Goal: Book appointment/travel/reservation

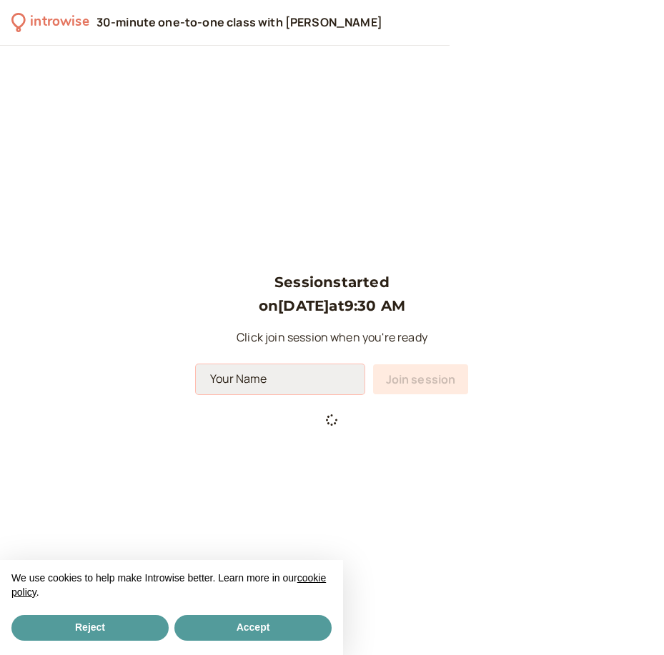
click at [248, 383] on input at bounding box center [280, 380] width 169 height 30
type input "a"
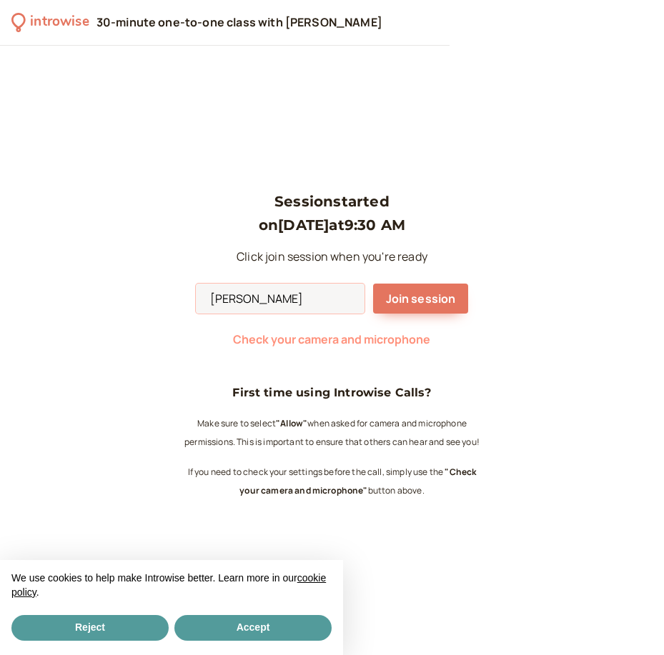
type input "[PERSON_NAME]"
click at [380, 339] on span "Check your camera and microphone" at bounding box center [331, 340] width 197 height 16
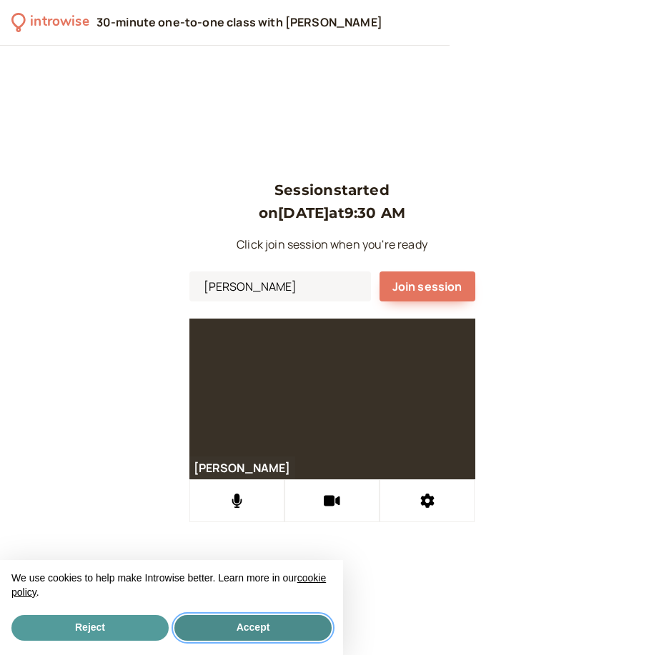
click at [204, 626] on button "Accept" at bounding box center [252, 628] width 157 height 26
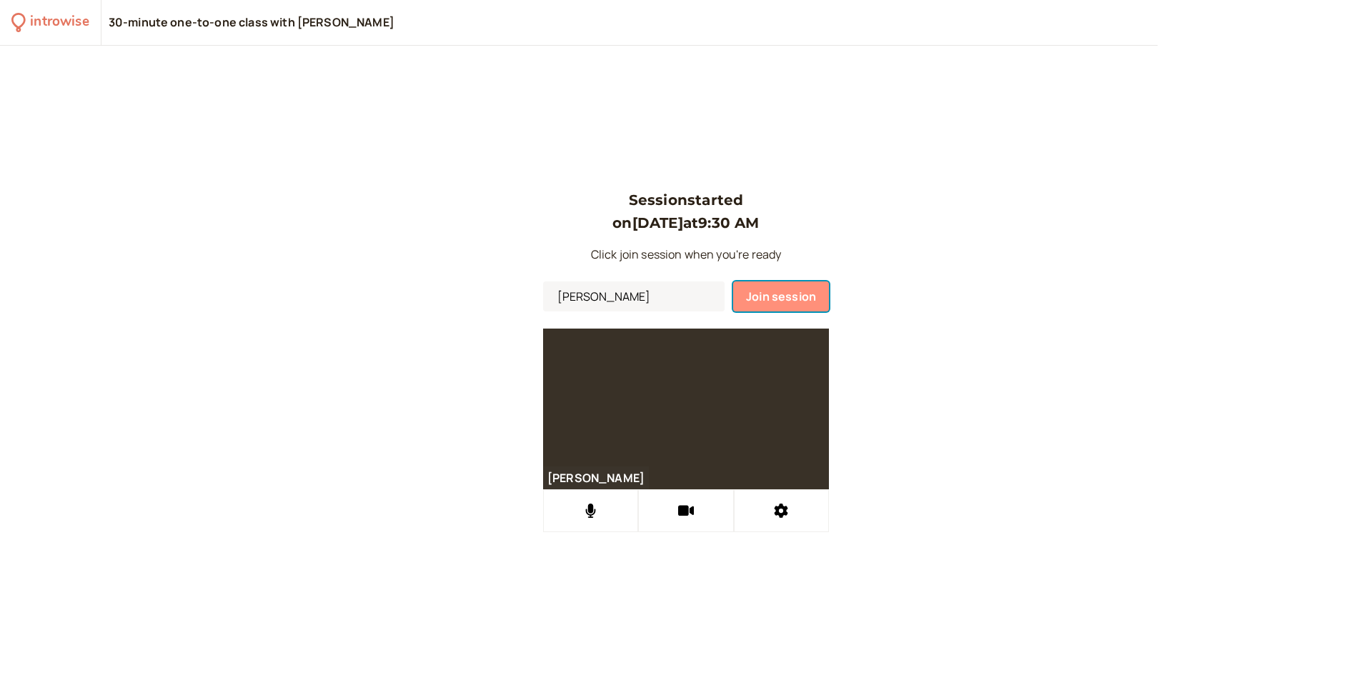
click at [663, 289] on span "Join session" at bounding box center [781, 297] width 70 height 16
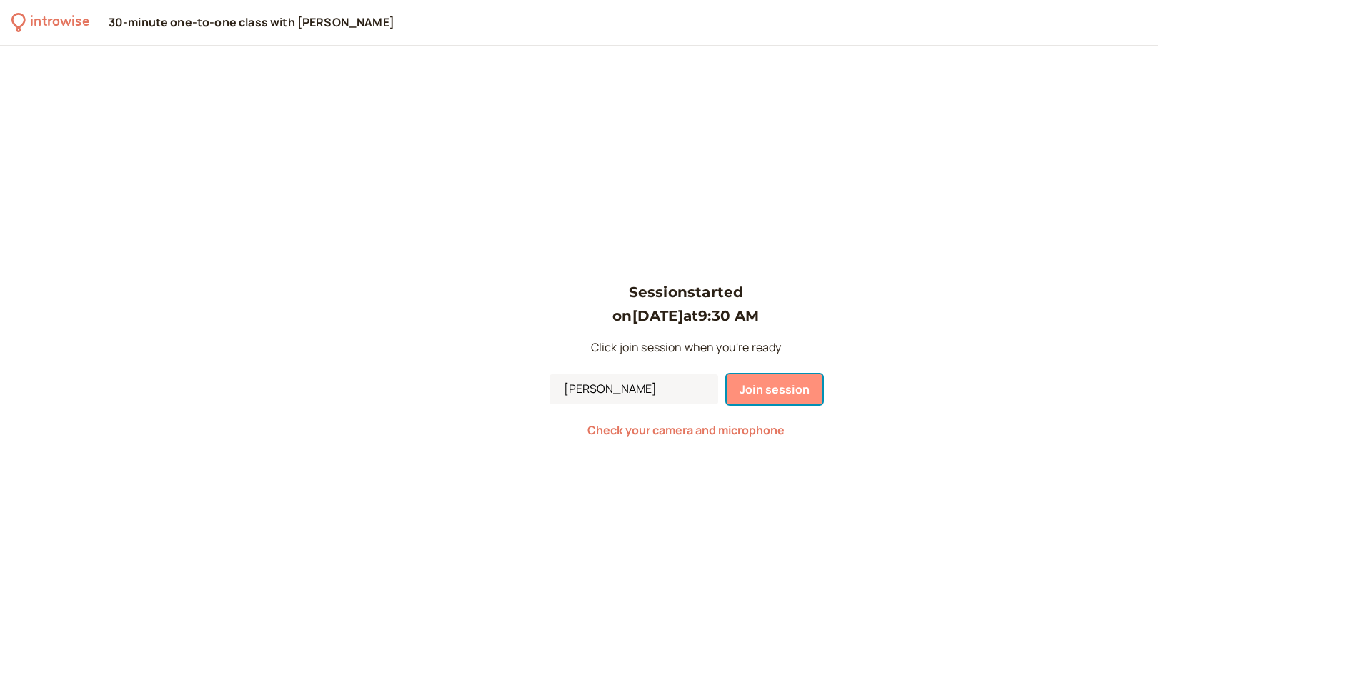
click at [790, 387] on span "Join session" at bounding box center [775, 390] width 70 height 16
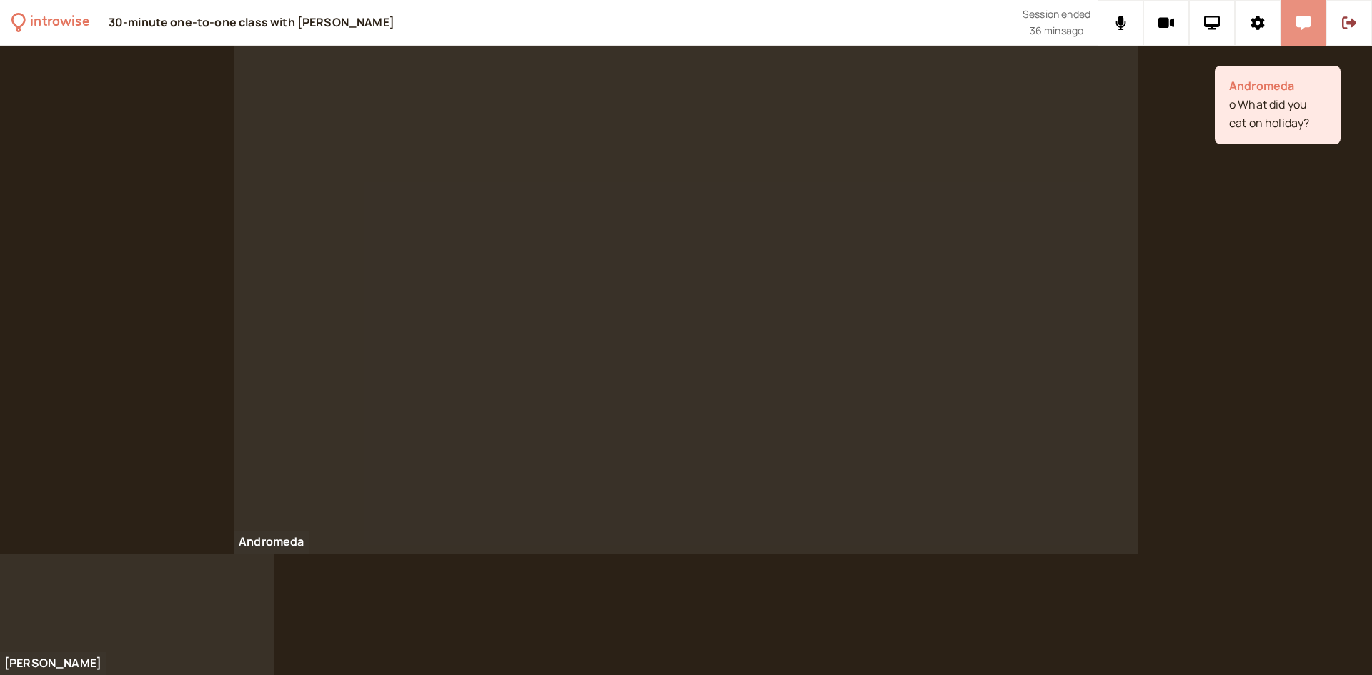
click at [1302, 31] on button at bounding box center [1304, 23] width 46 height 46
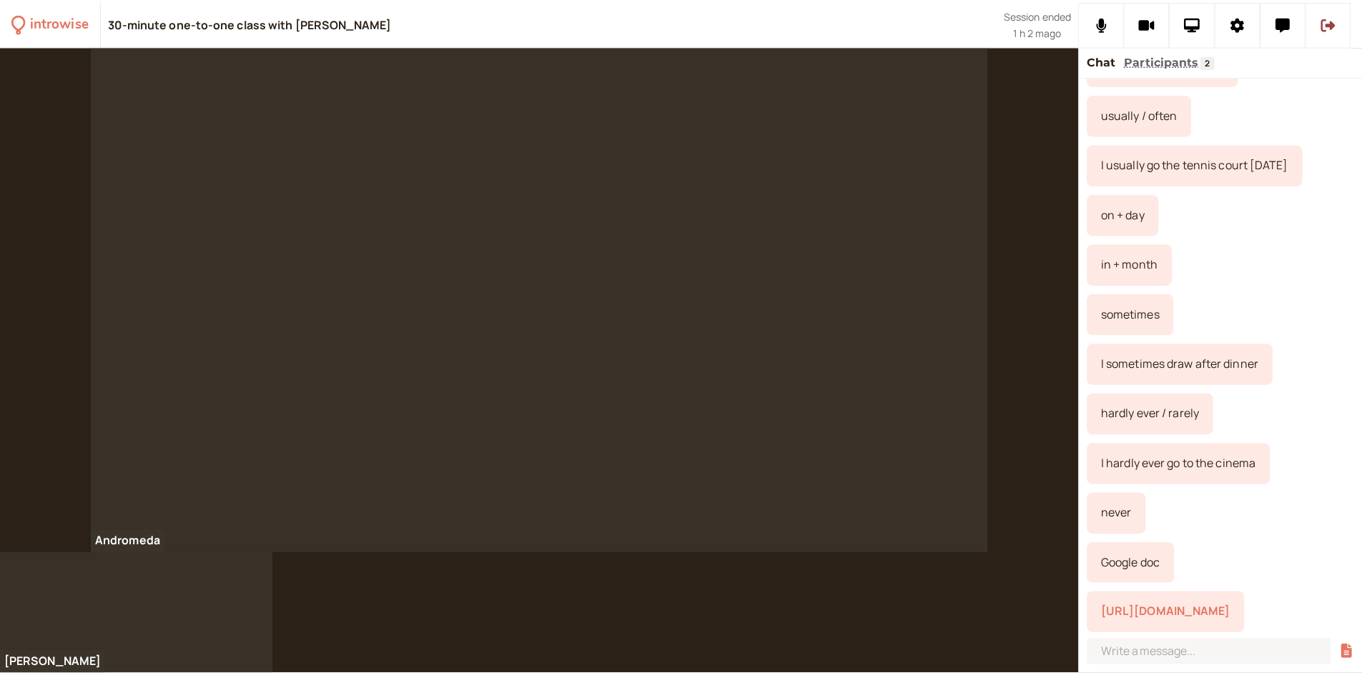
scroll to position [3601, 0]
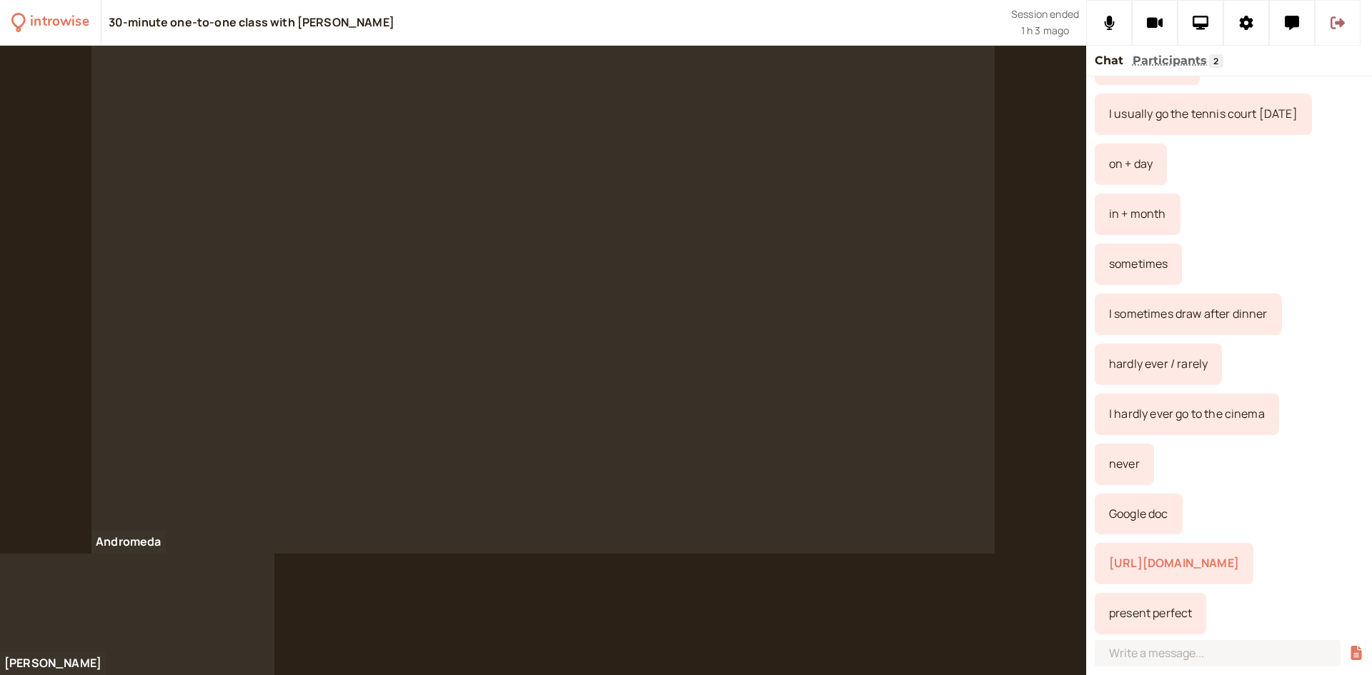
click at [1345, 26] on button at bounding box center [1338, 23] width 46 height 46
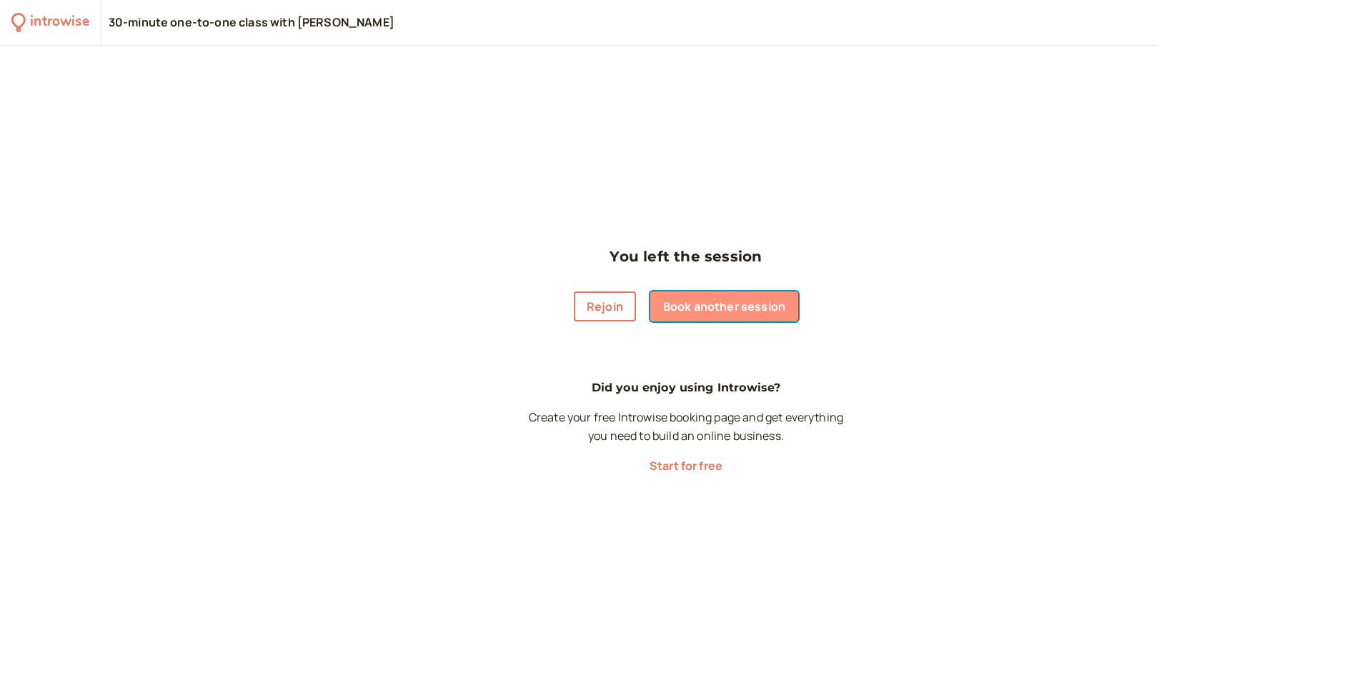
click at [714, 295] on link "Book another session" at bounding box center [724, 307] width 148 height 30
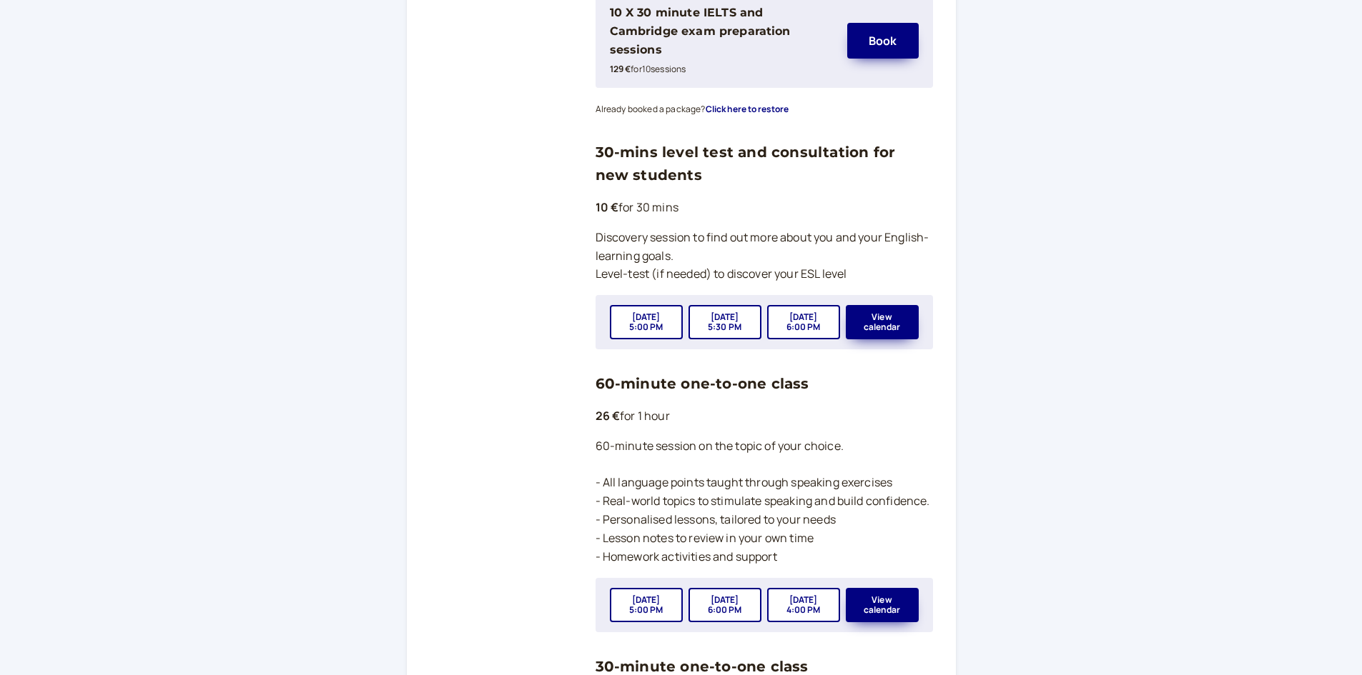
scroll to position [786, 0]
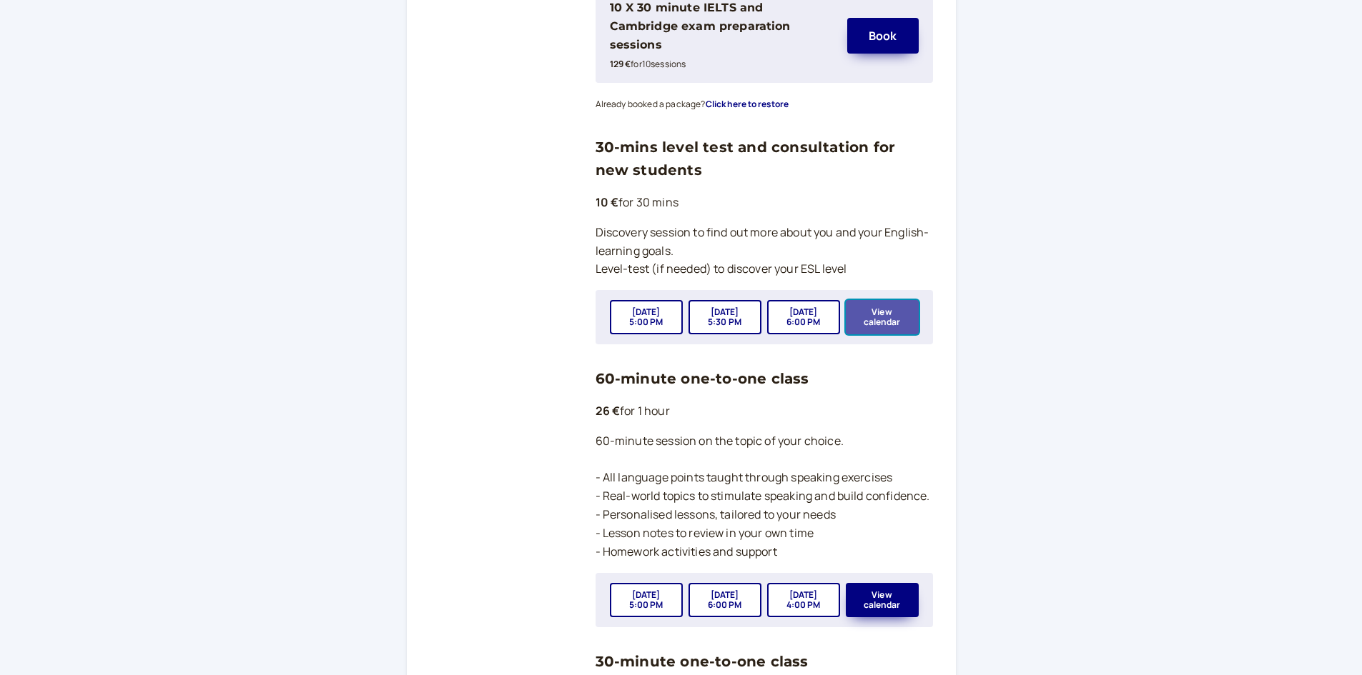
click at [903, 317] on button "View calendar" at bounding box center [882, 317] width 73 height 34
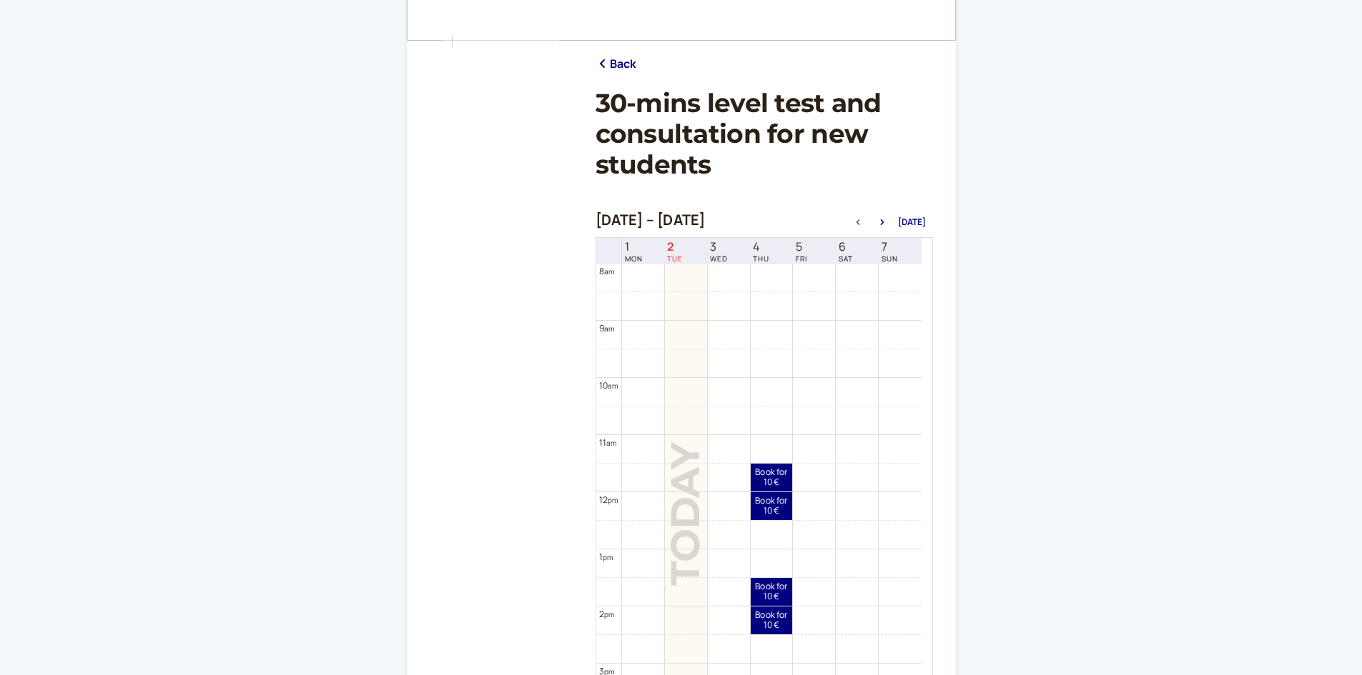
scroll to position [143, 0]
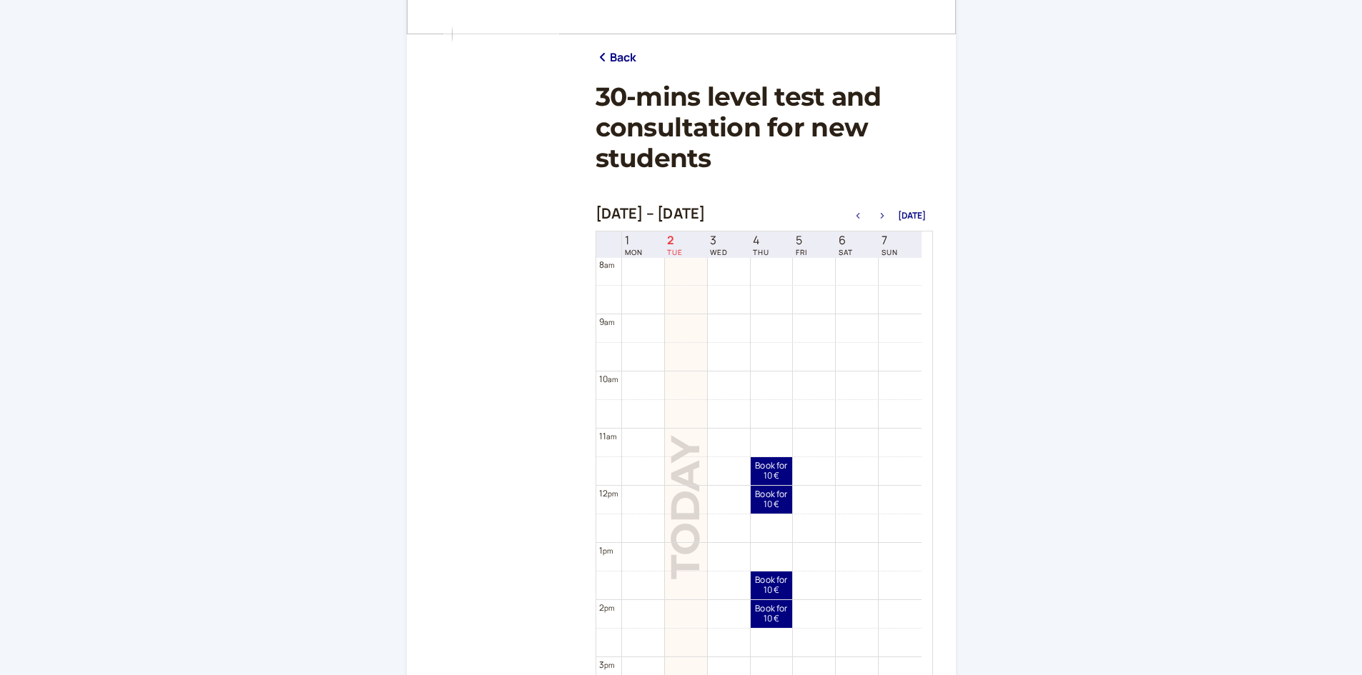
click at [883, 217] on icon "button" at bounding box center [881, 216] width 17 height 6
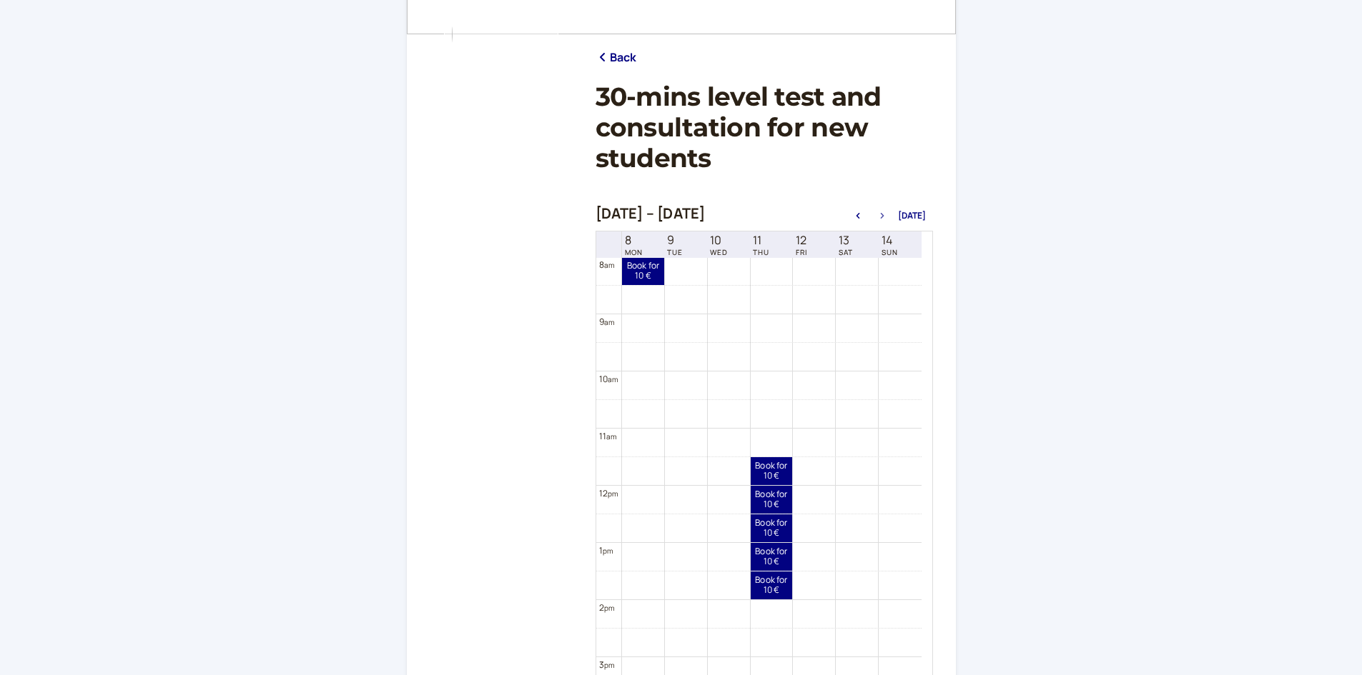
click at [884, 212] on button "button" at bounding box center [881, 216] width 17 height 10
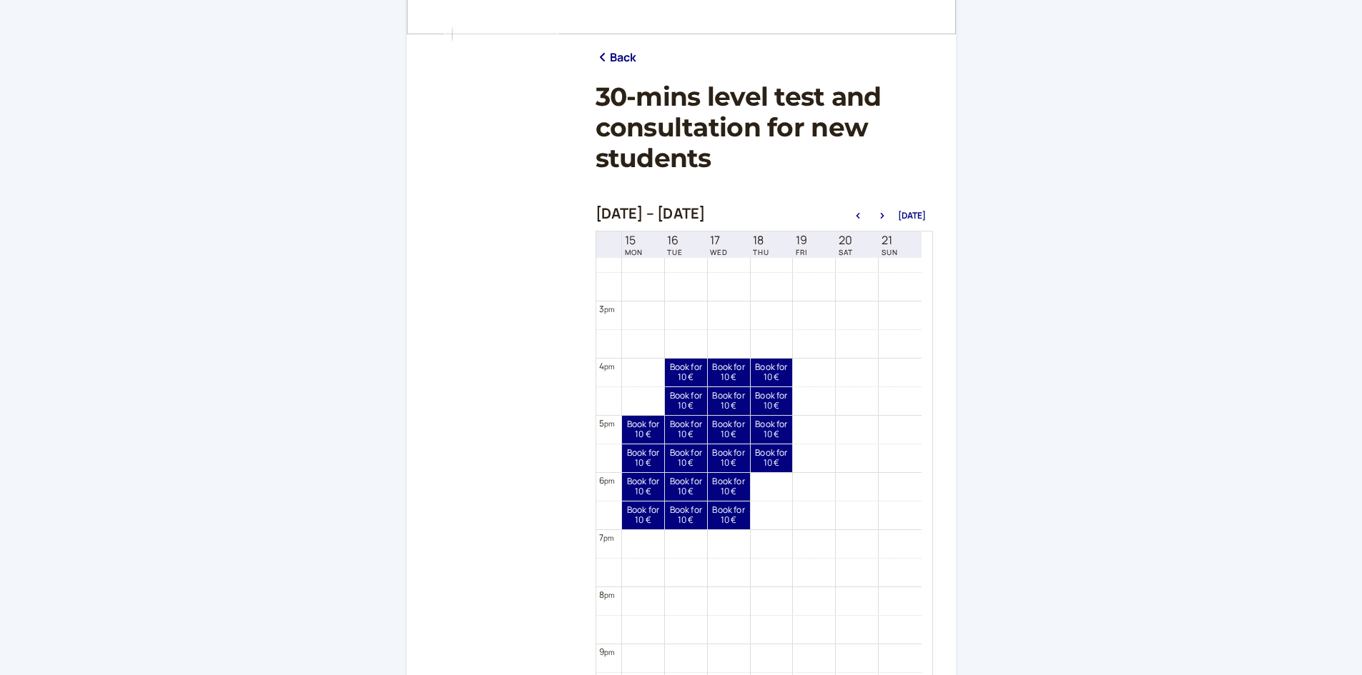
scroll to position [816, 0]
click at [636, 478] on link "Book for 10 € 10 €" at bounding box center [643, 486] width 42 height 28
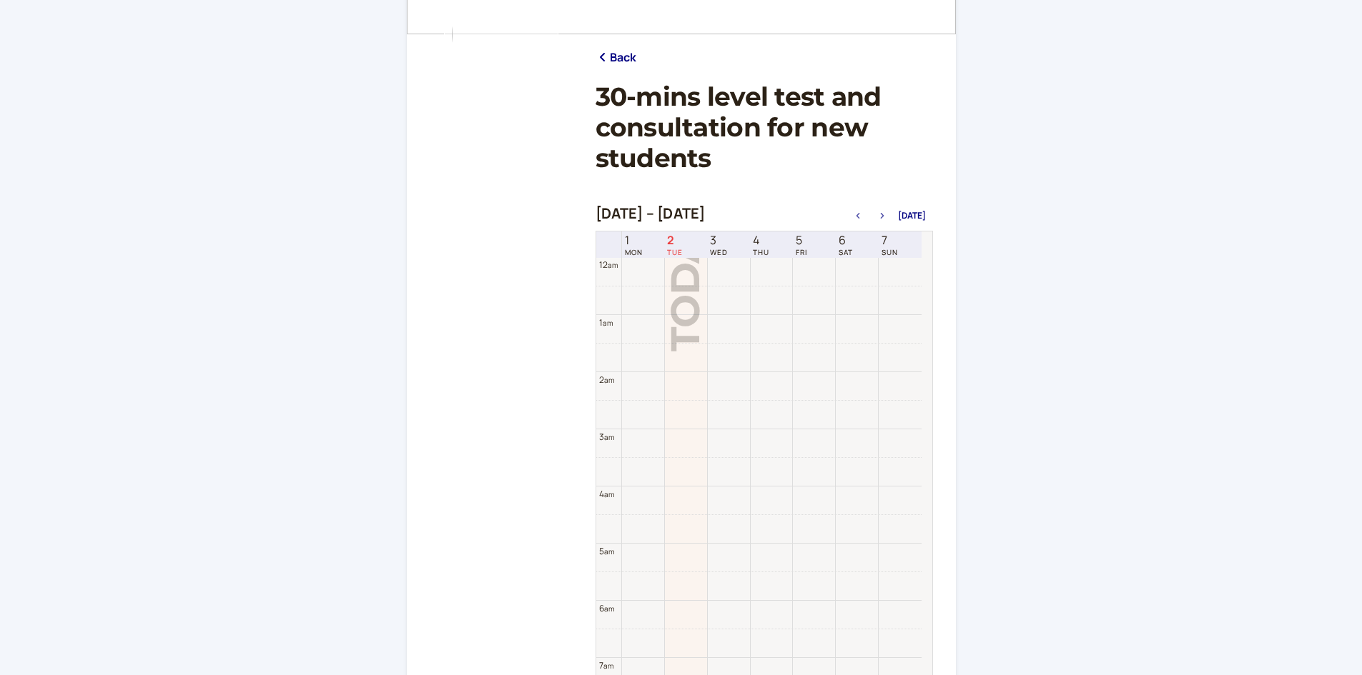
scroll to position [458, 0]
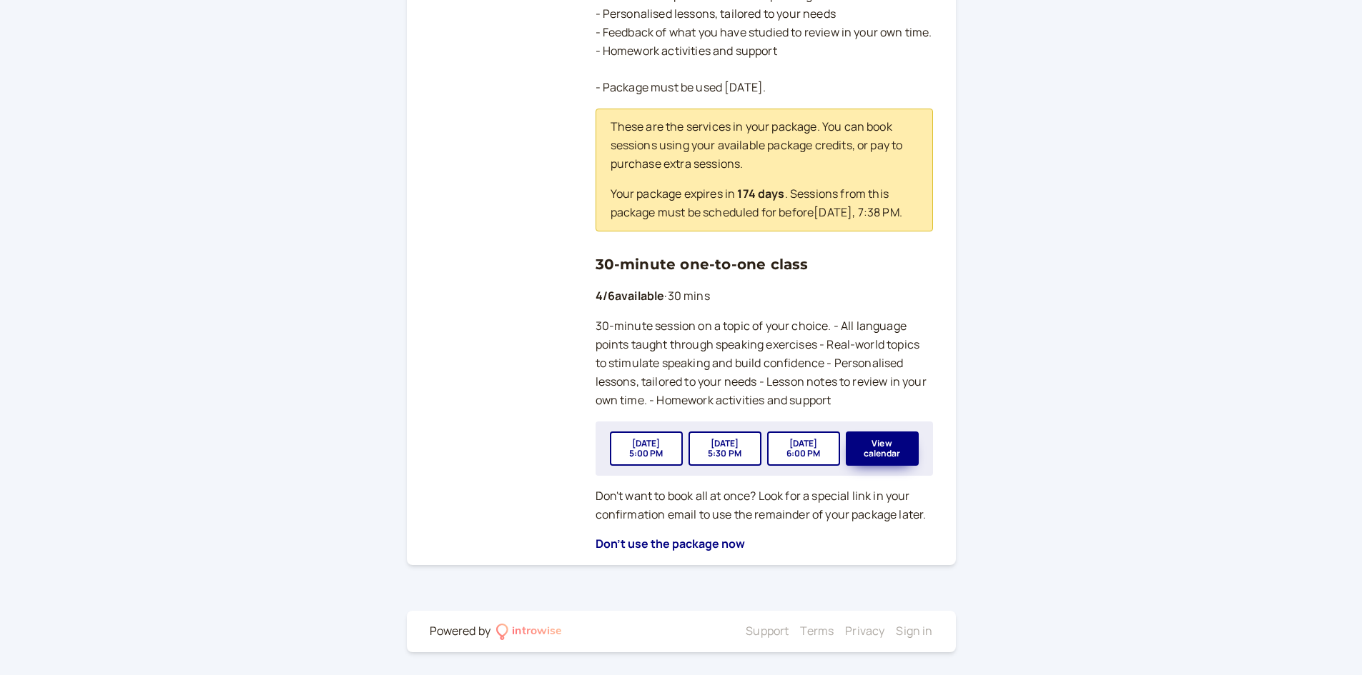
scroll to position [422, 0]
click at [886, 443] on button "View calendar" at bounding box center [882, 449] width 73 height 34
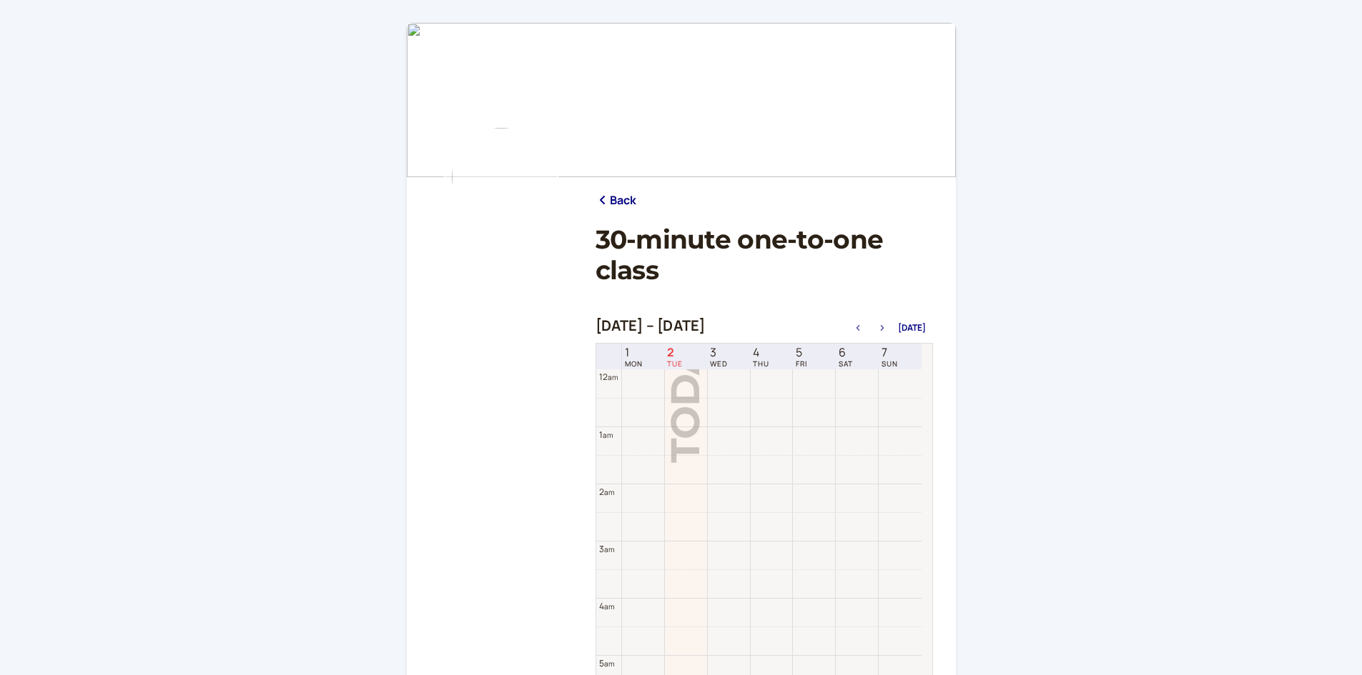
scroll to position [458, 0]
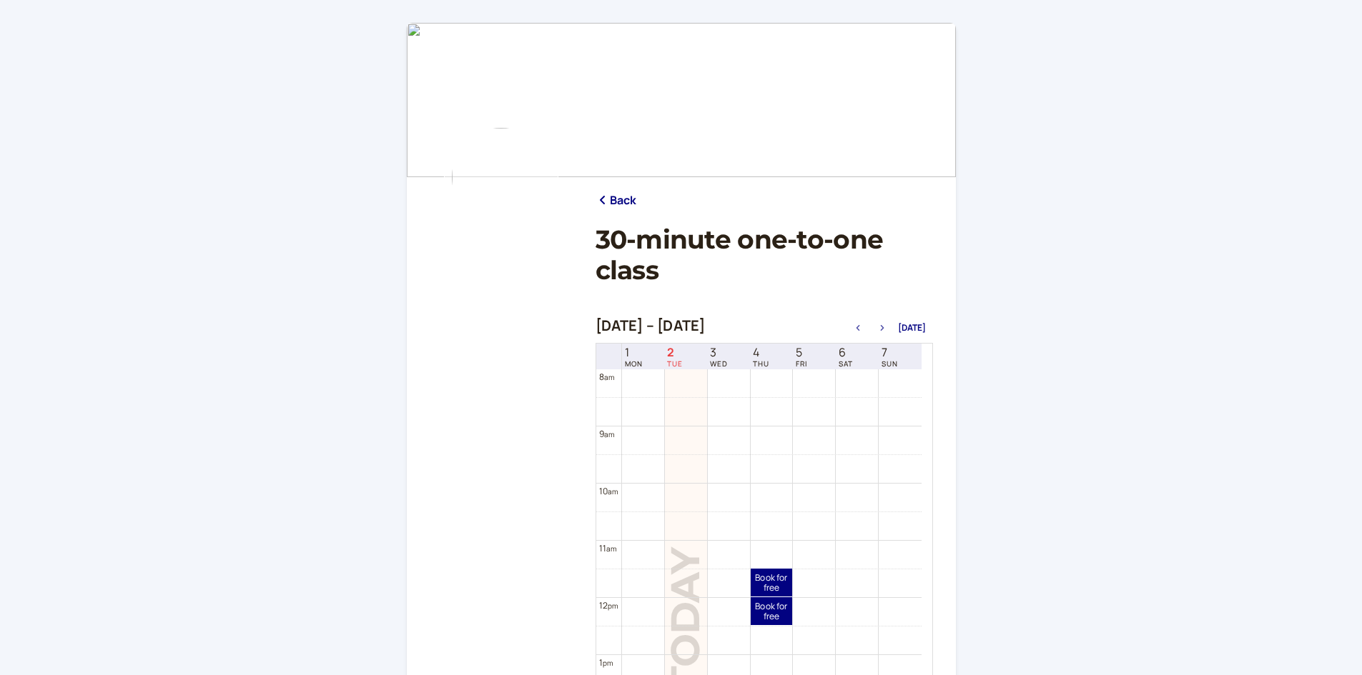
click at [883, 327] on icon "button" at bounding box center [881, 328] width 17 height 6
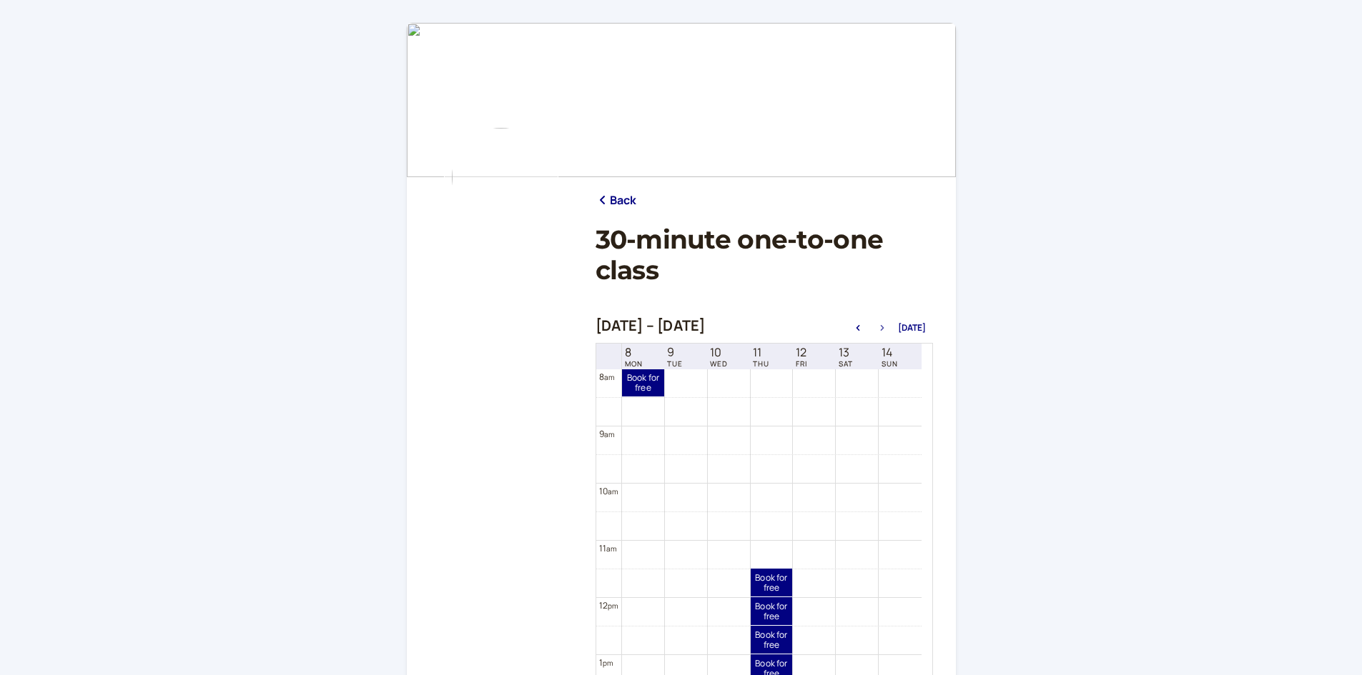
click at [883, 327] on icon "button" at bounding box center [881, 328] width 17 height 6
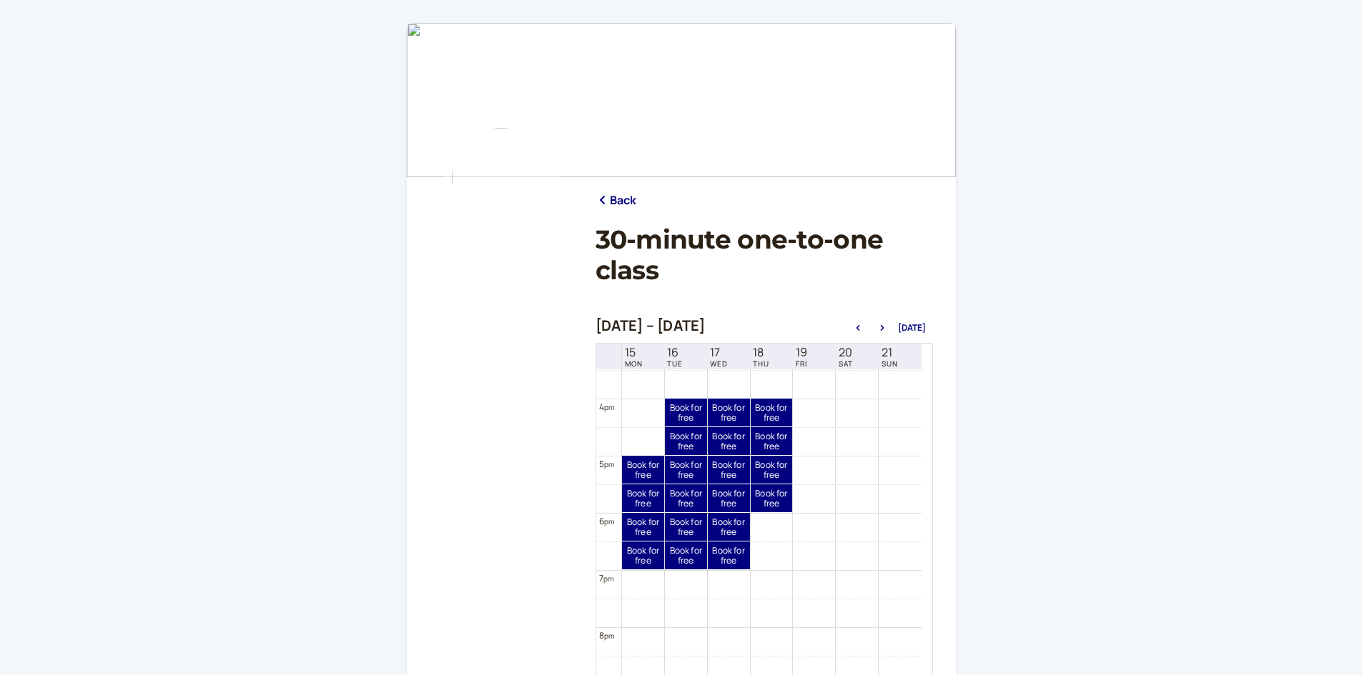
scroll to position [887, 0]
click at [630, 522] on link "Book for free free" at bounding box center [643, 526] width 42 height 28
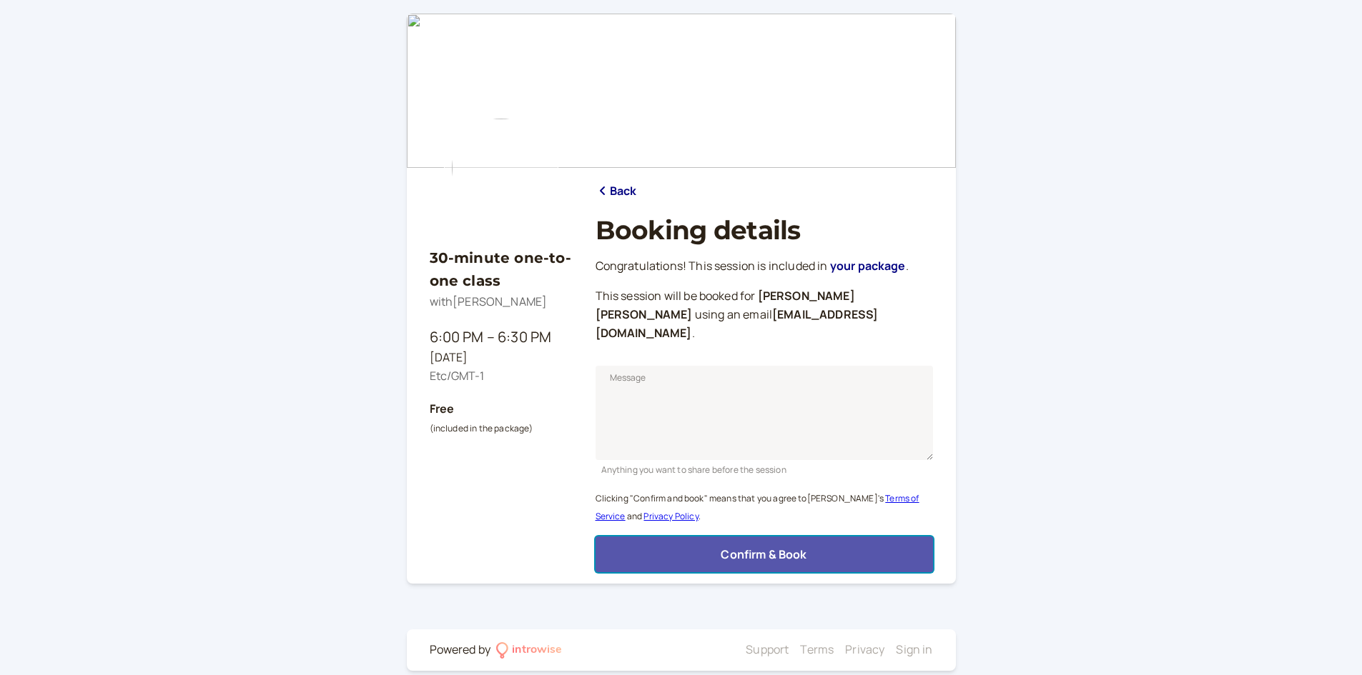
click at [769, 547] on span "Confirm & Book" at bounding box center [763, 555] width 86 height 16
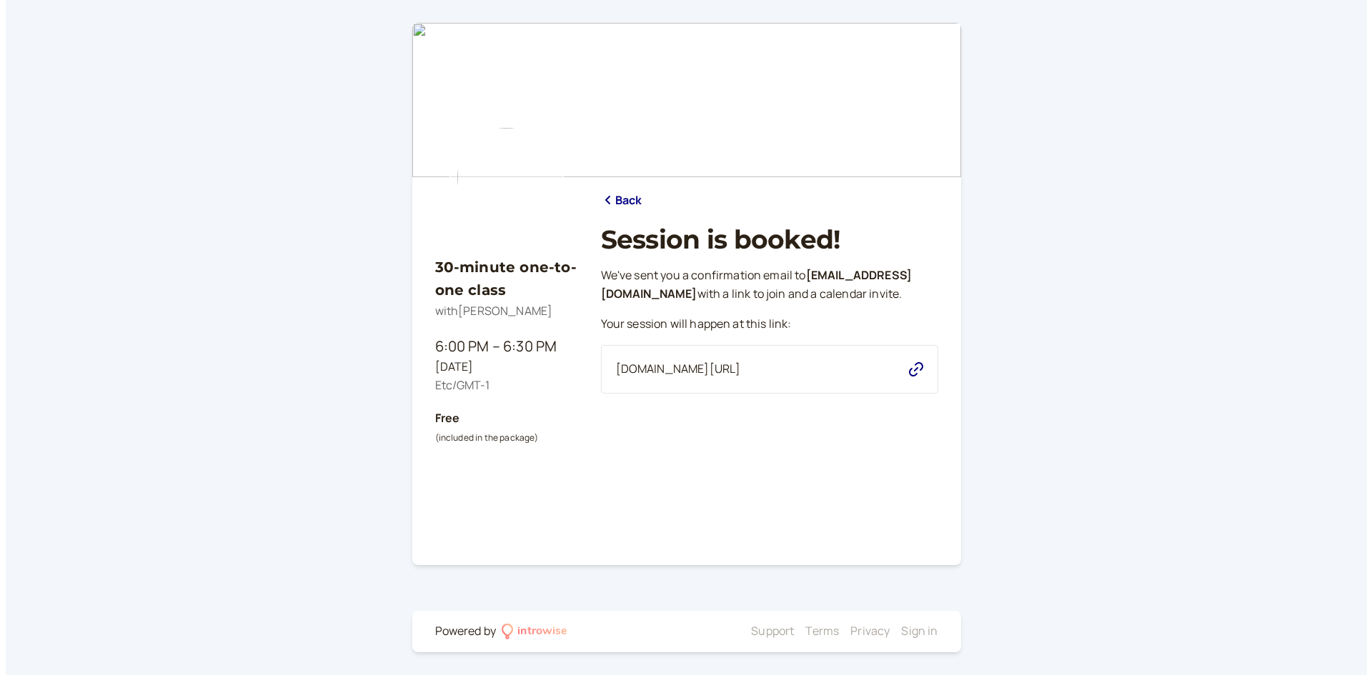
scroll to position [0, 0]
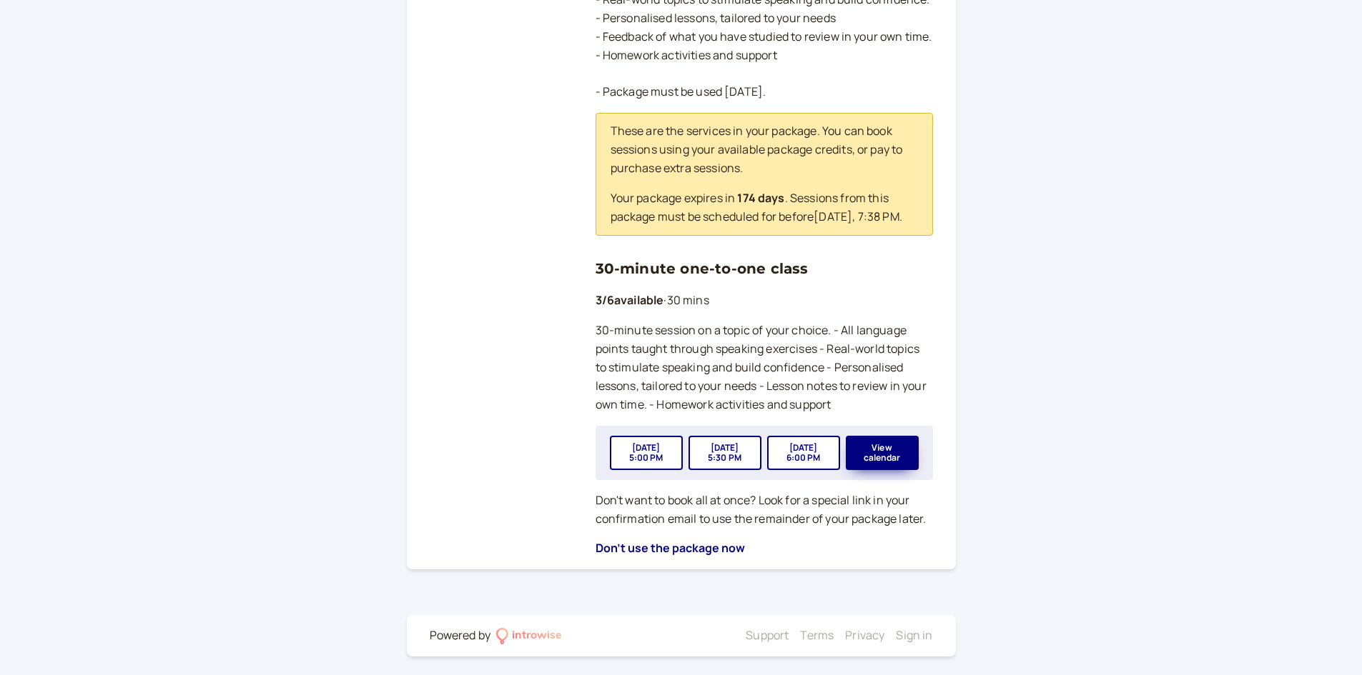
scroll to position [422, 0]
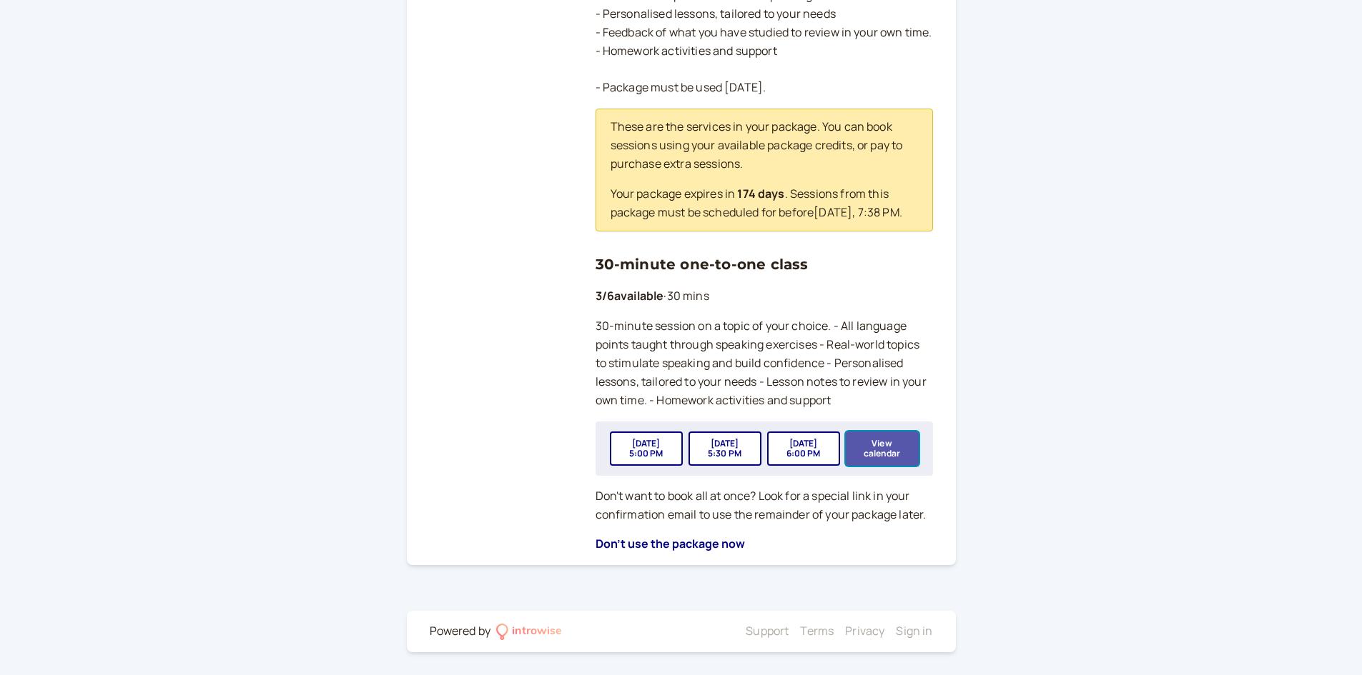
click at [879, 450] on button "View calendar" at bounding box center [882, 449] width 73 height 34
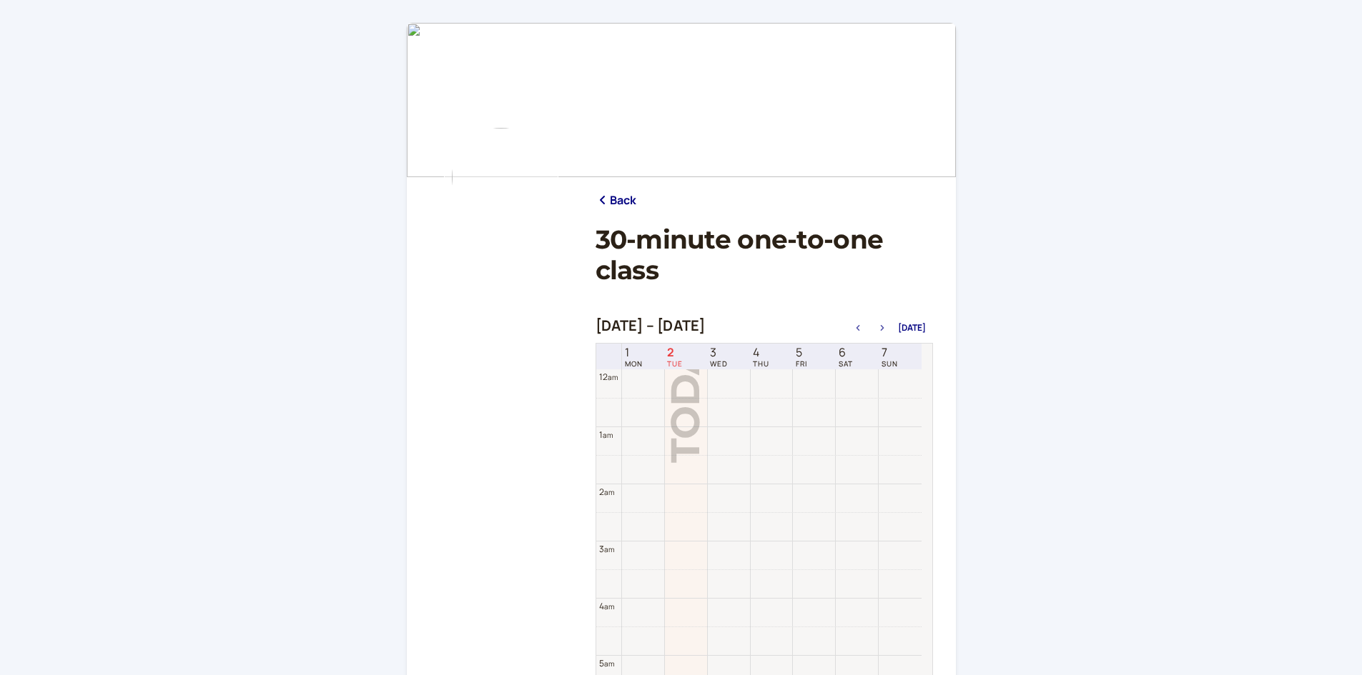
scroll to position [458, 0]
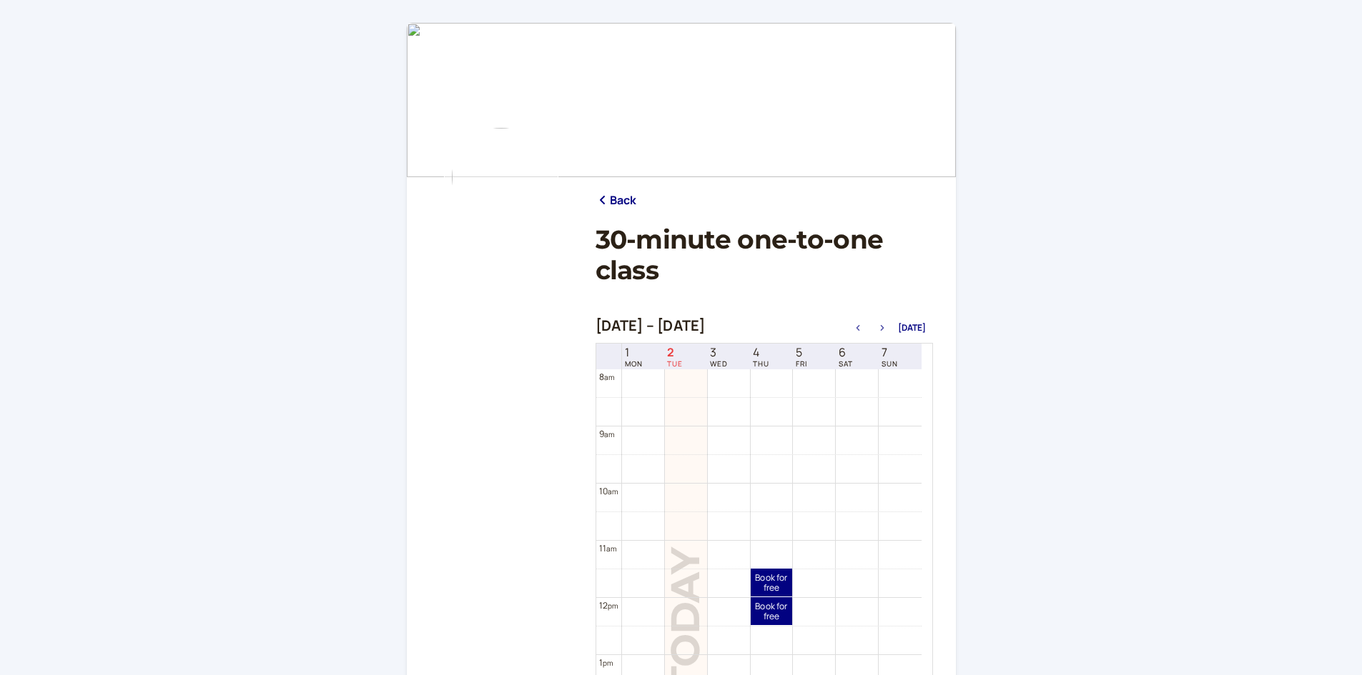
click at [886, 330] on icon "button" at bounding box center [881, 328] width 17 height 6
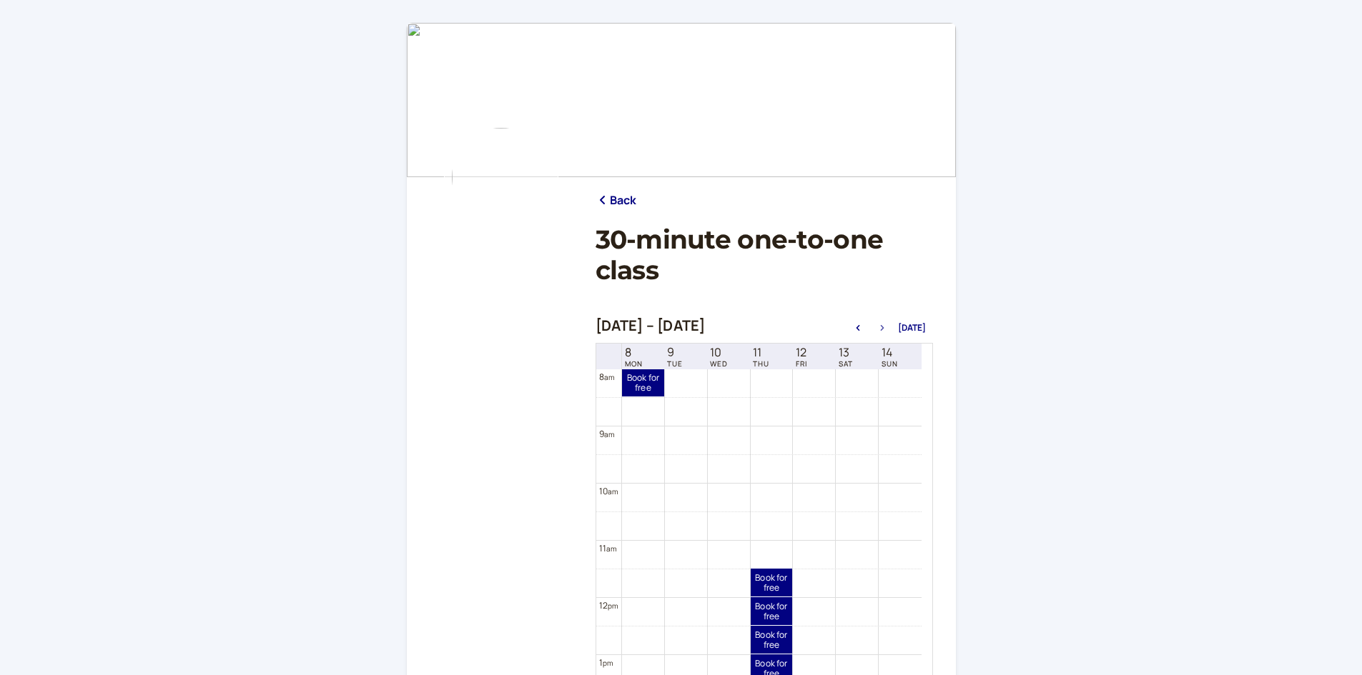
click at [886, 330] on icon "button" at bounding box center [881, 328] width 17 height 6
click at [859, 328] on icon "button" at bounding box center [858, 328] width 4 height 6
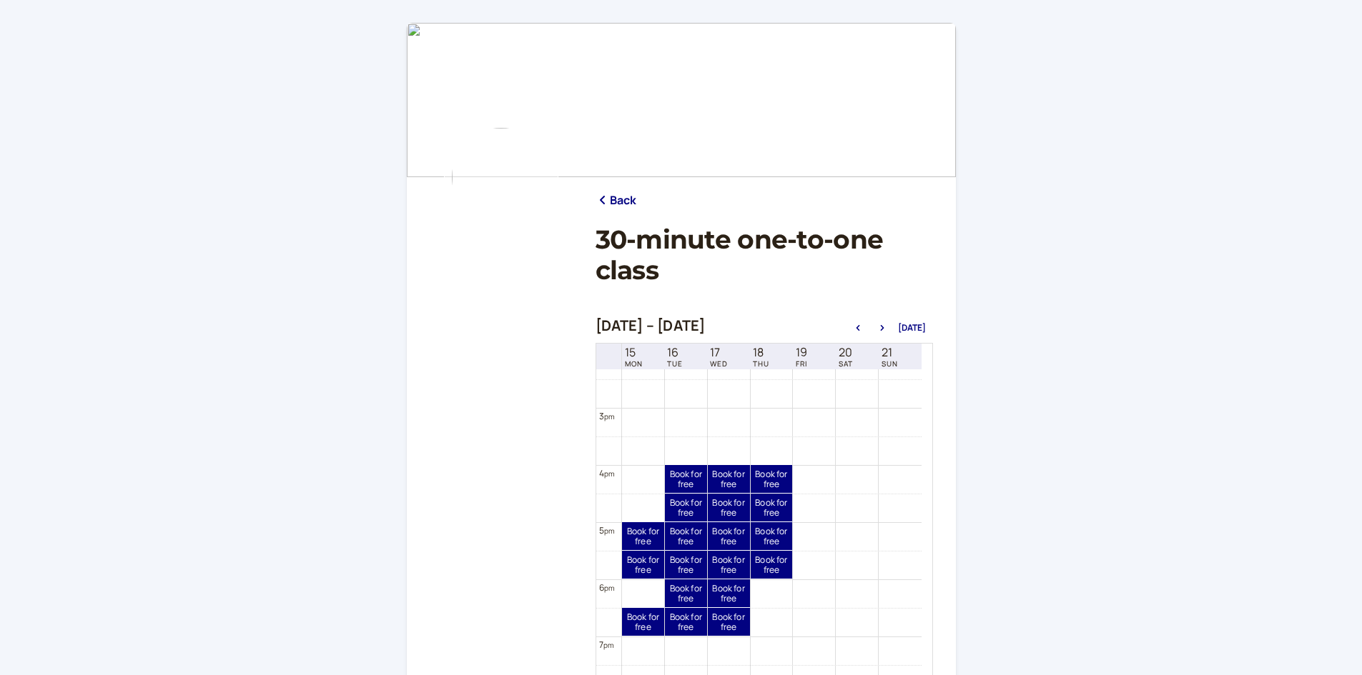
scroll to position [887, 0]
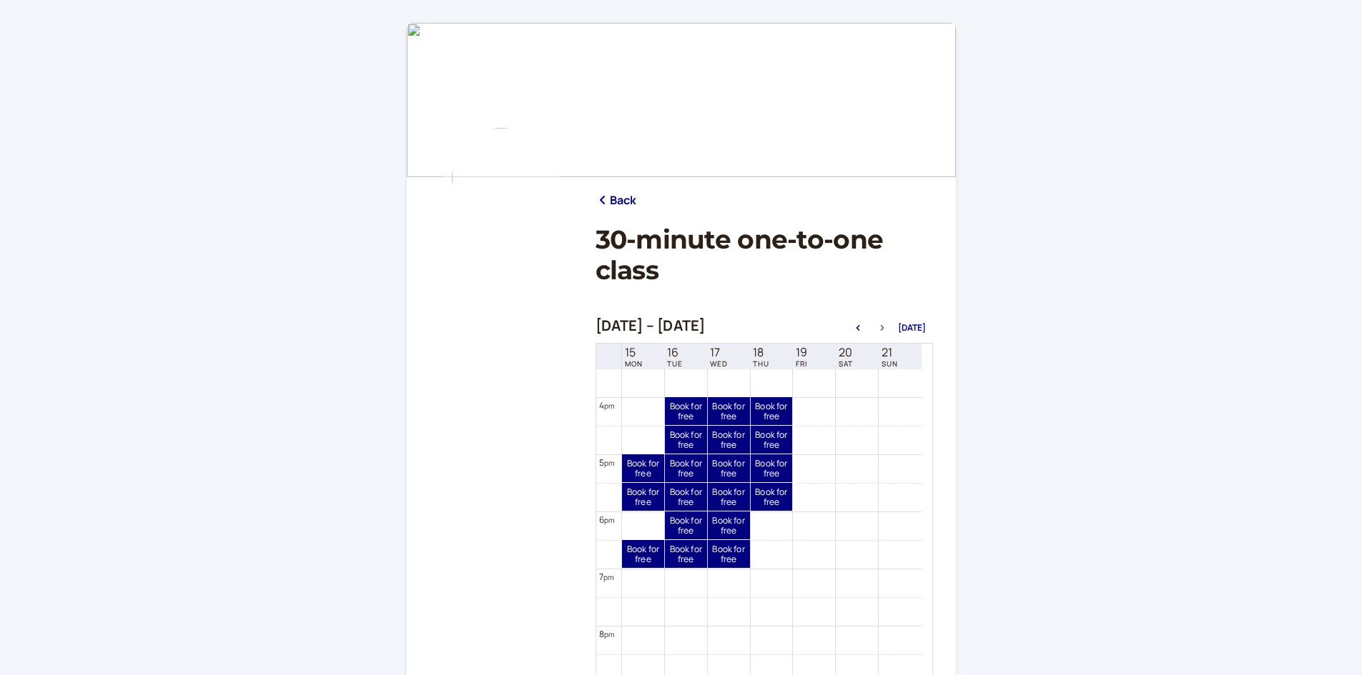
click at [883, 326] on icon "button" at bounding box center [882, 328] width 4 height 6
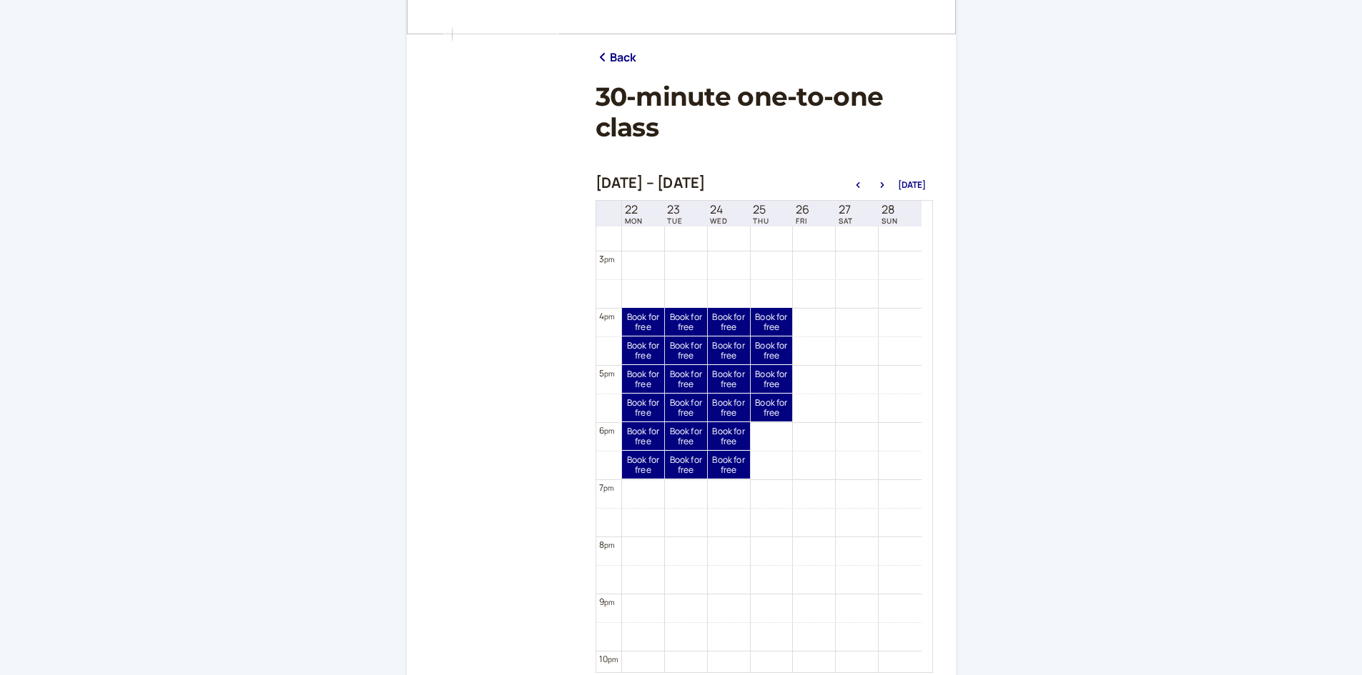
scroll to position [858, 0]
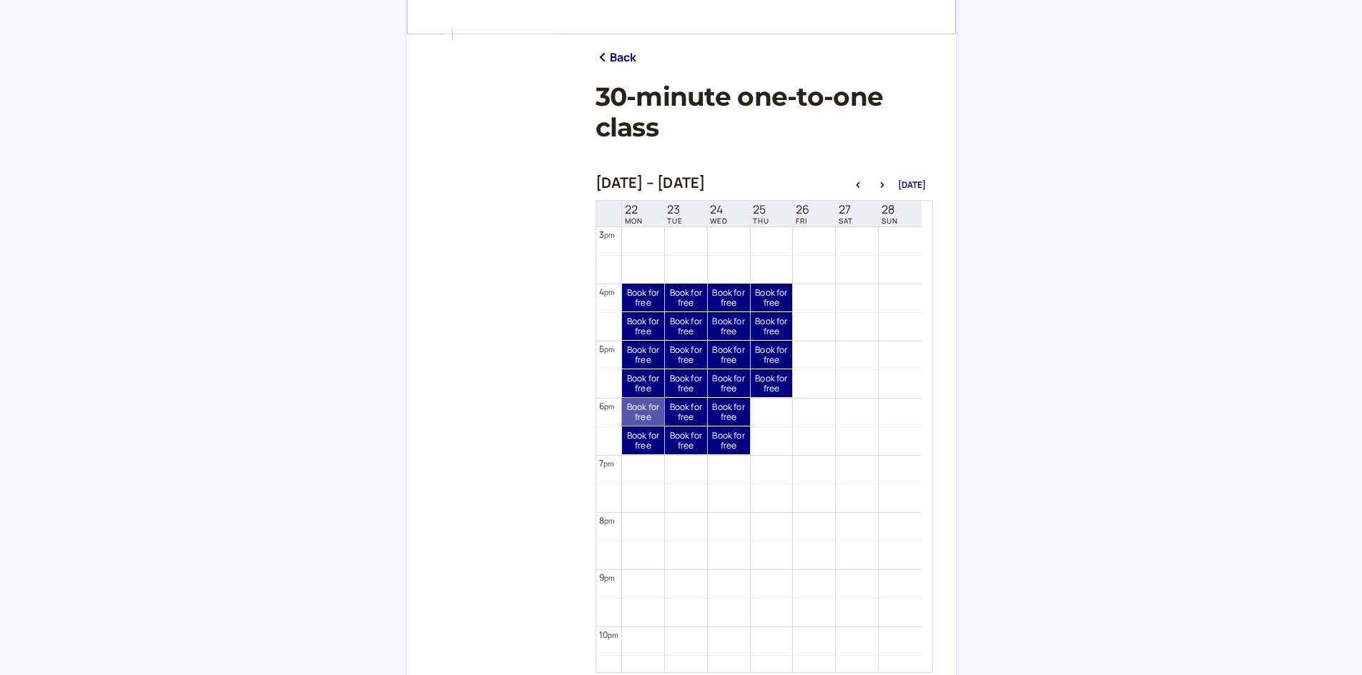
click at [640, 413] on link "Book for free free" at bounding box center [643, 412] width 42 height 28
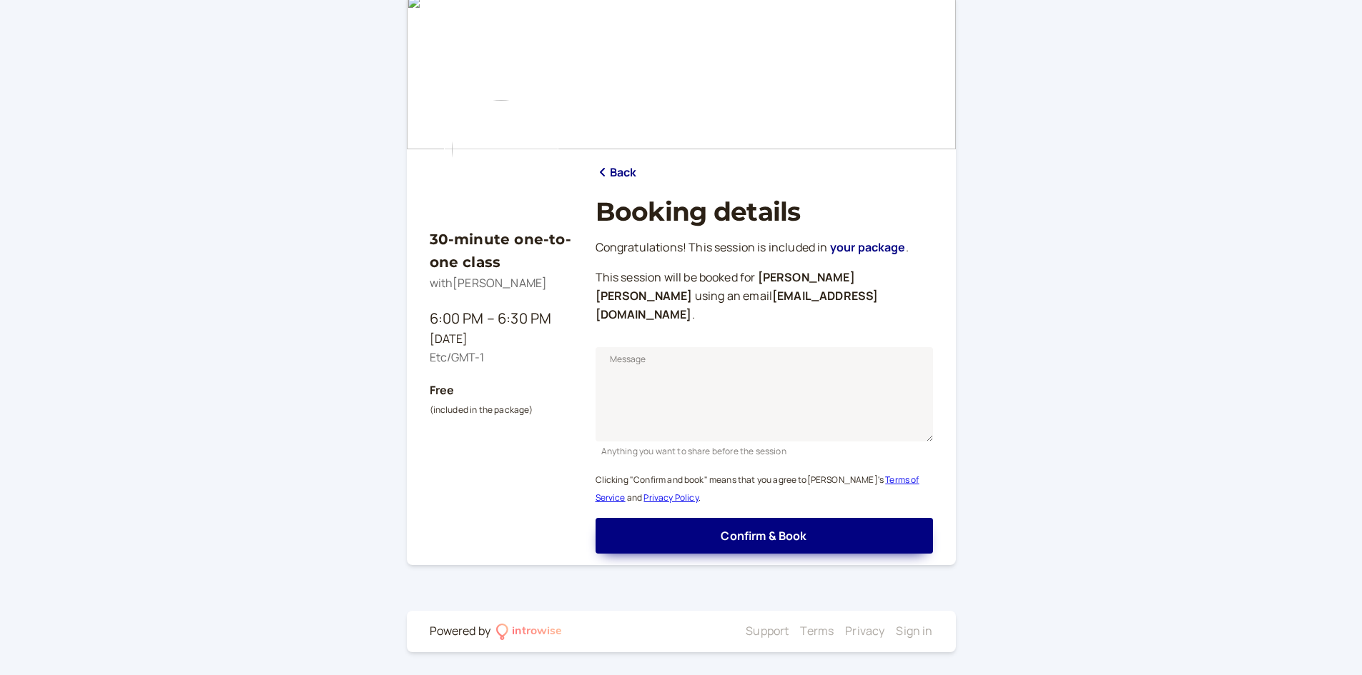
scroll to position [9, 0]
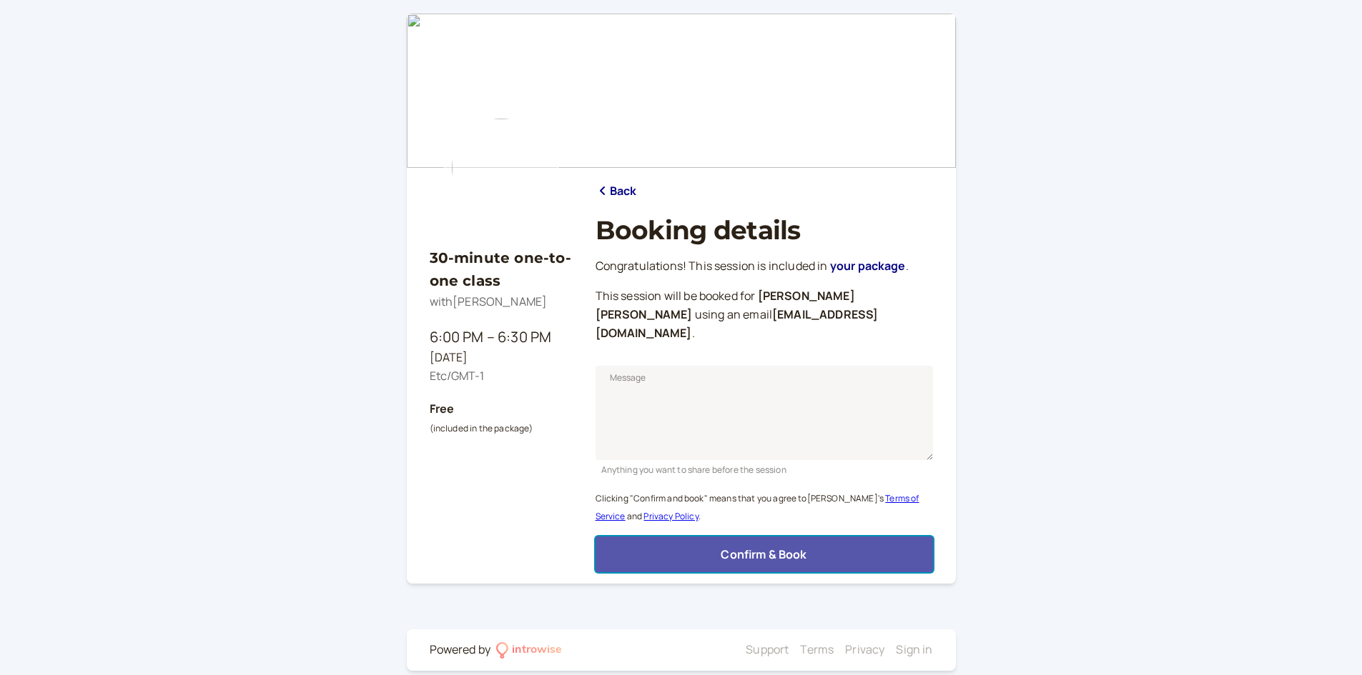
click at [738, 547] on span "Confirm & Book" at bounding box center [763, 555] width 86 height 16
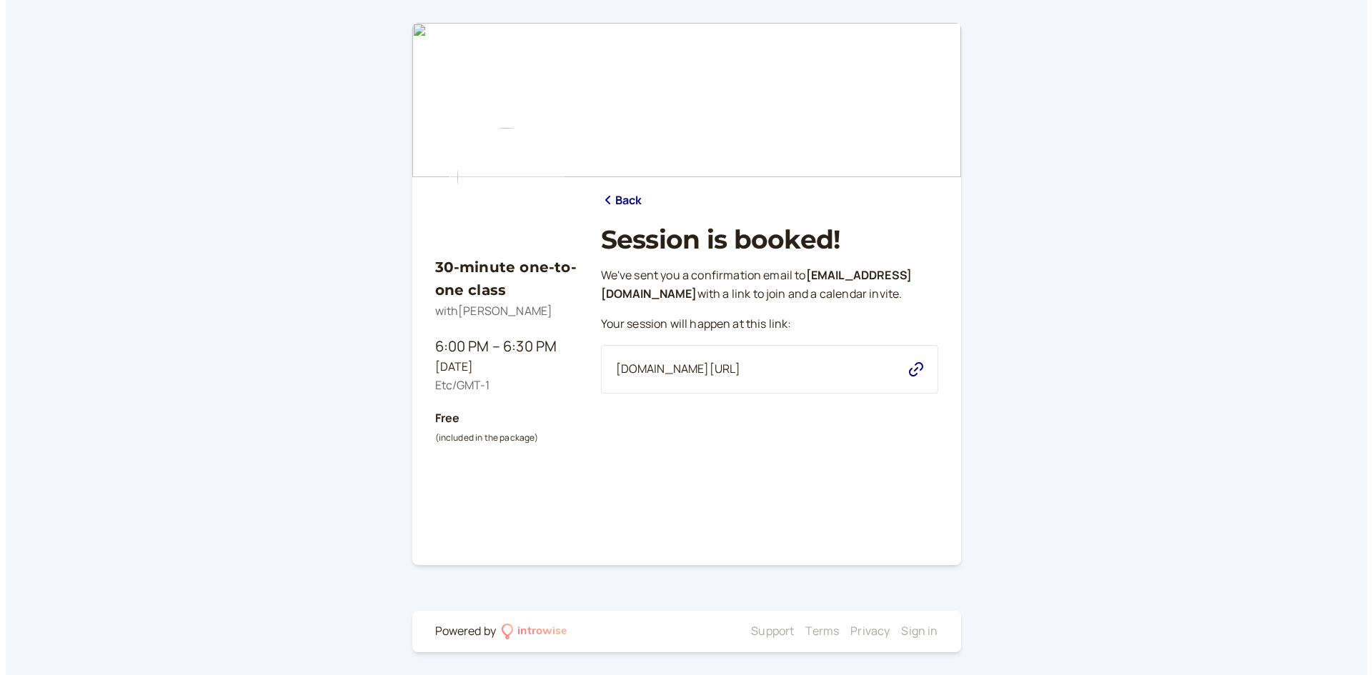
scroll to position [0, 0]
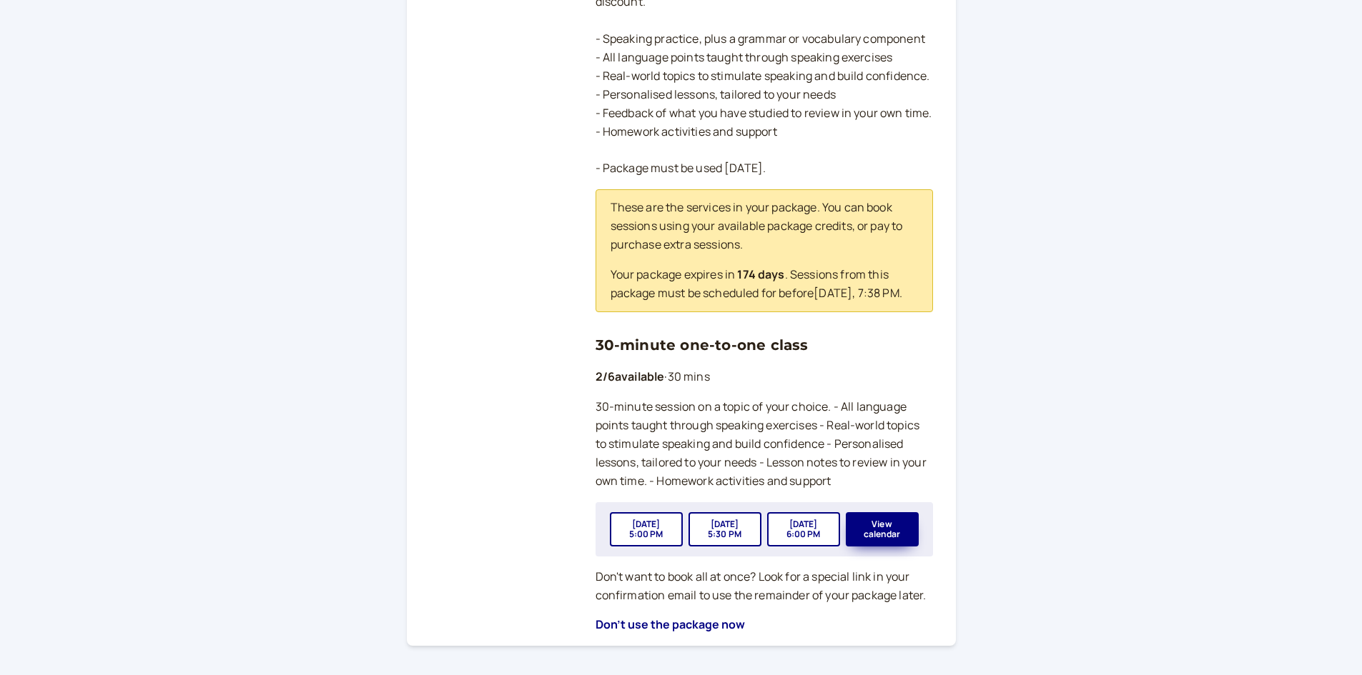
scroll to position [357, 0]
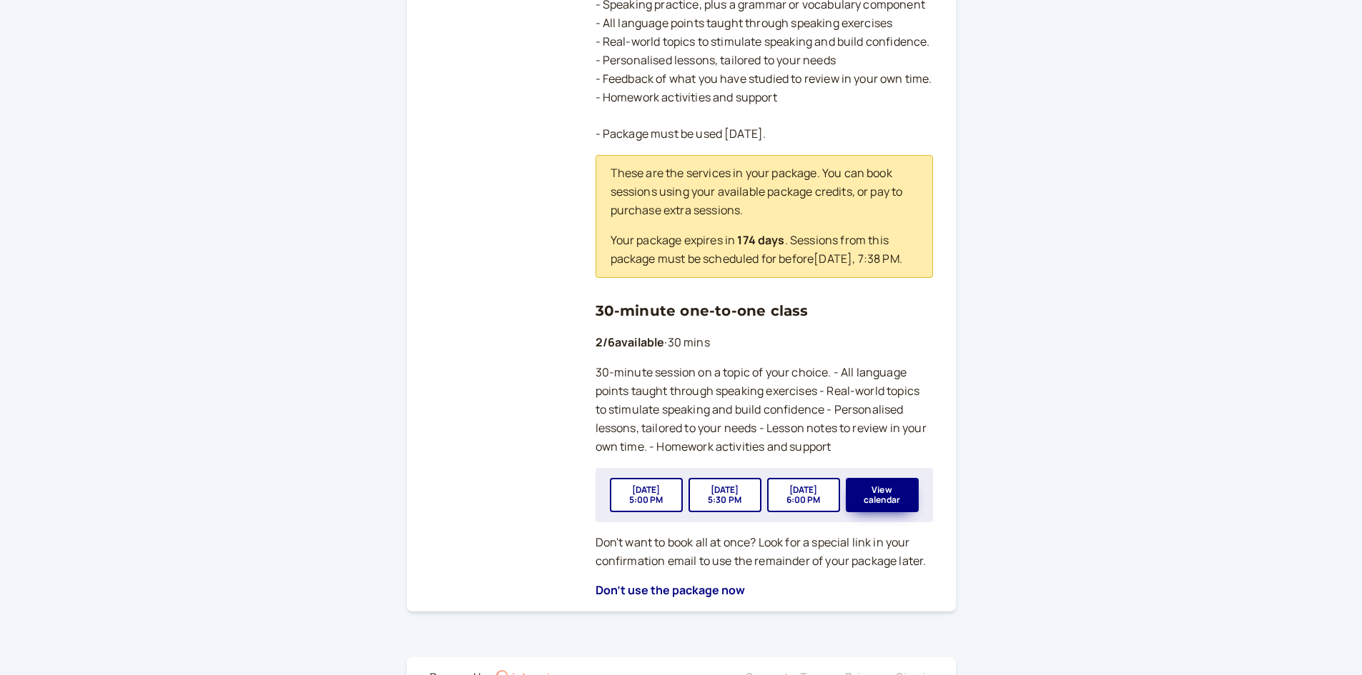
click at [913, 492] on div "Sep 2 5:00 PM Sep 2 5:30 PM Sep 2 6:00 PM View calendar" at bounding box center [763, 495] width 337 height 54
click at [891, 512] on button "View calendar" at bounding box center [882, 495] width 73 height 34
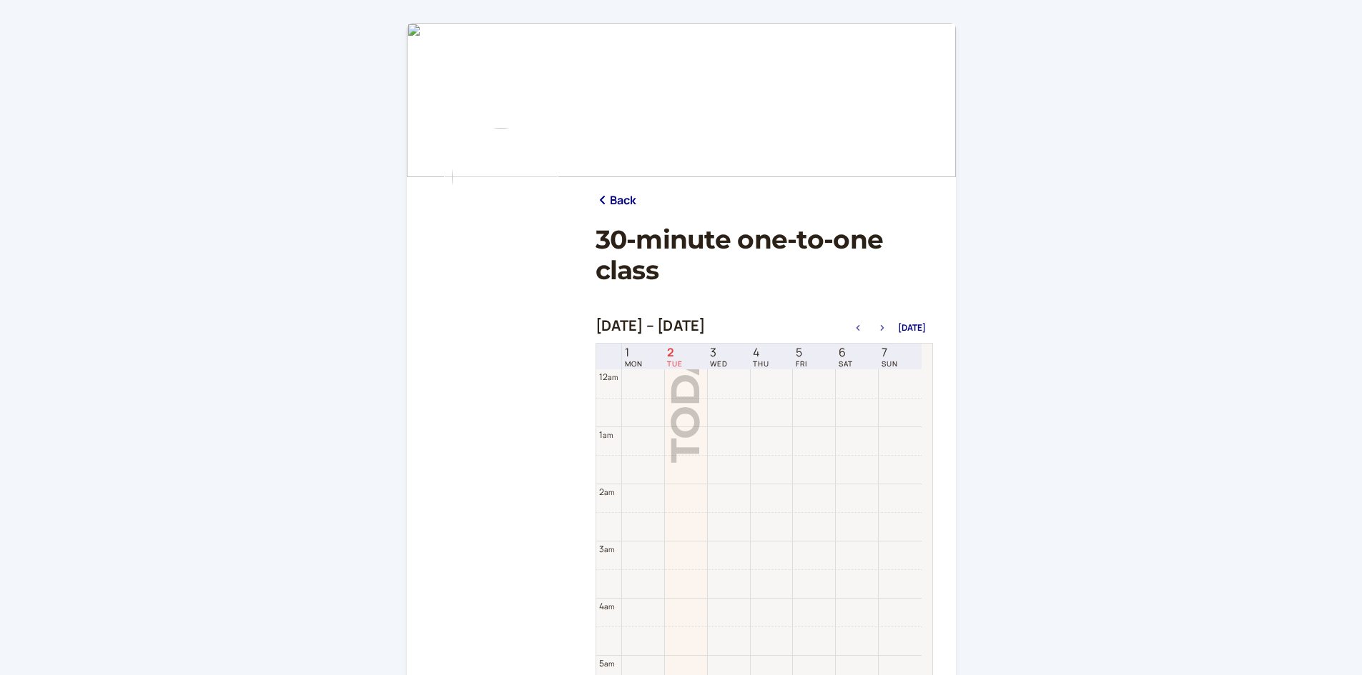
scroll to position [458, 0]
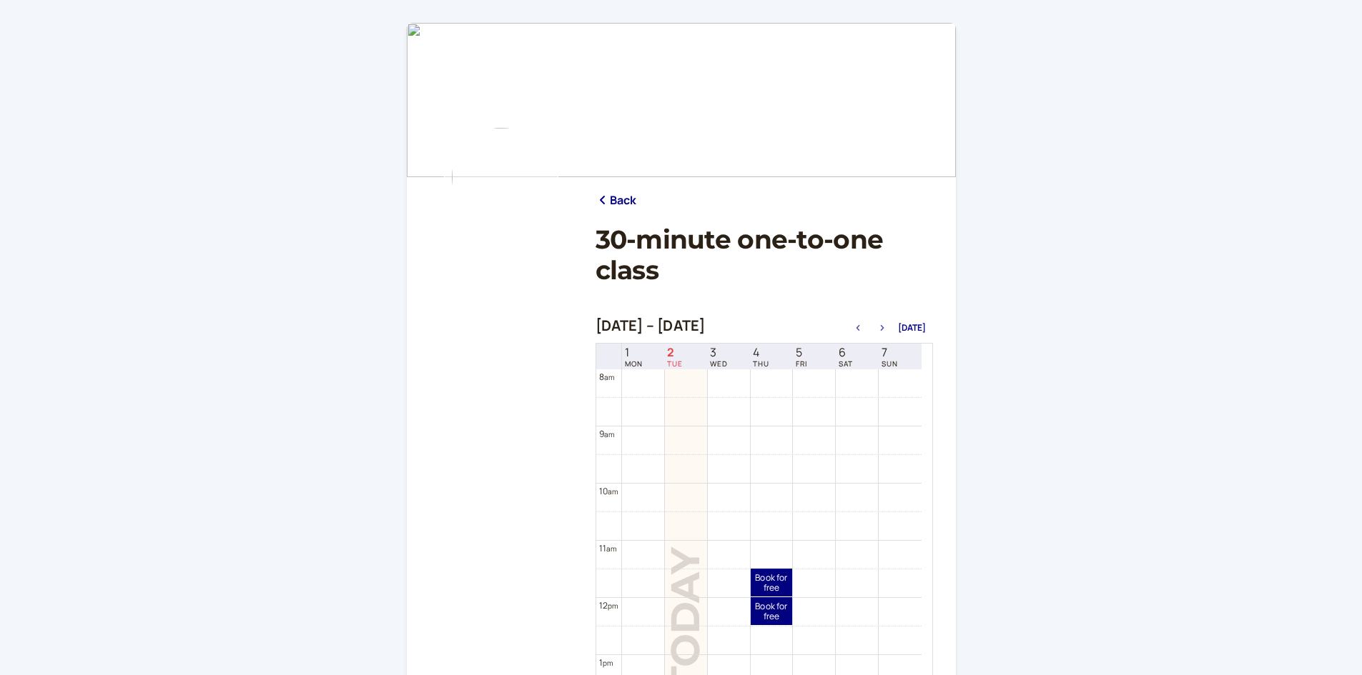
click at [878, 329] on icon "button" at bounding box center [881, 328] width 17 height 6
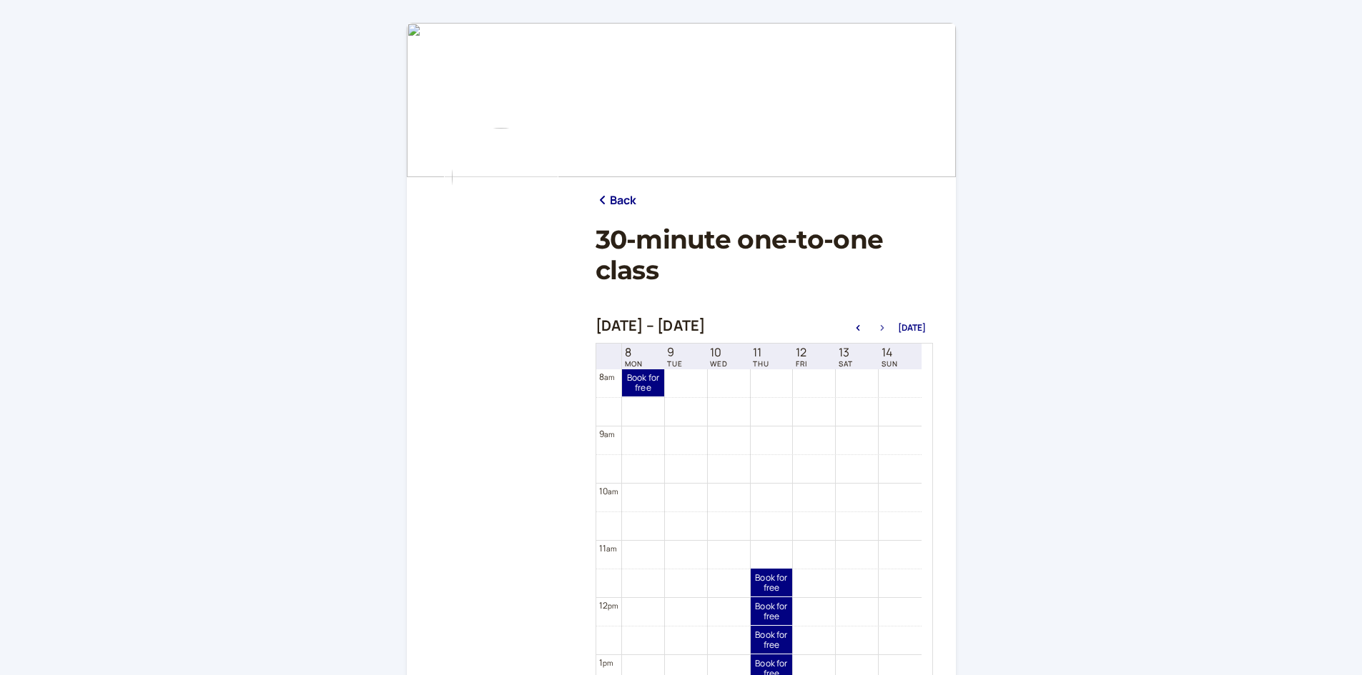
click at [878, 329] on icon "button" at bounding box center [881, 328] width 17 height 6
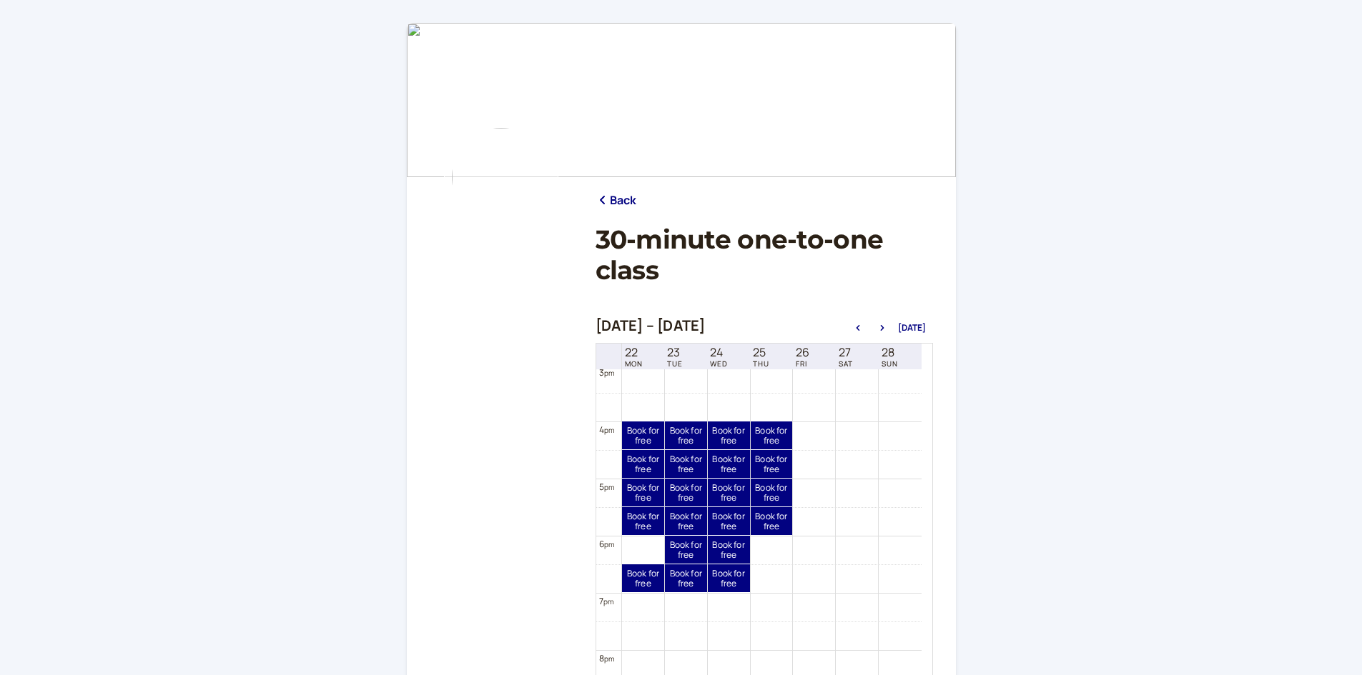
scroll to position [887, 0]
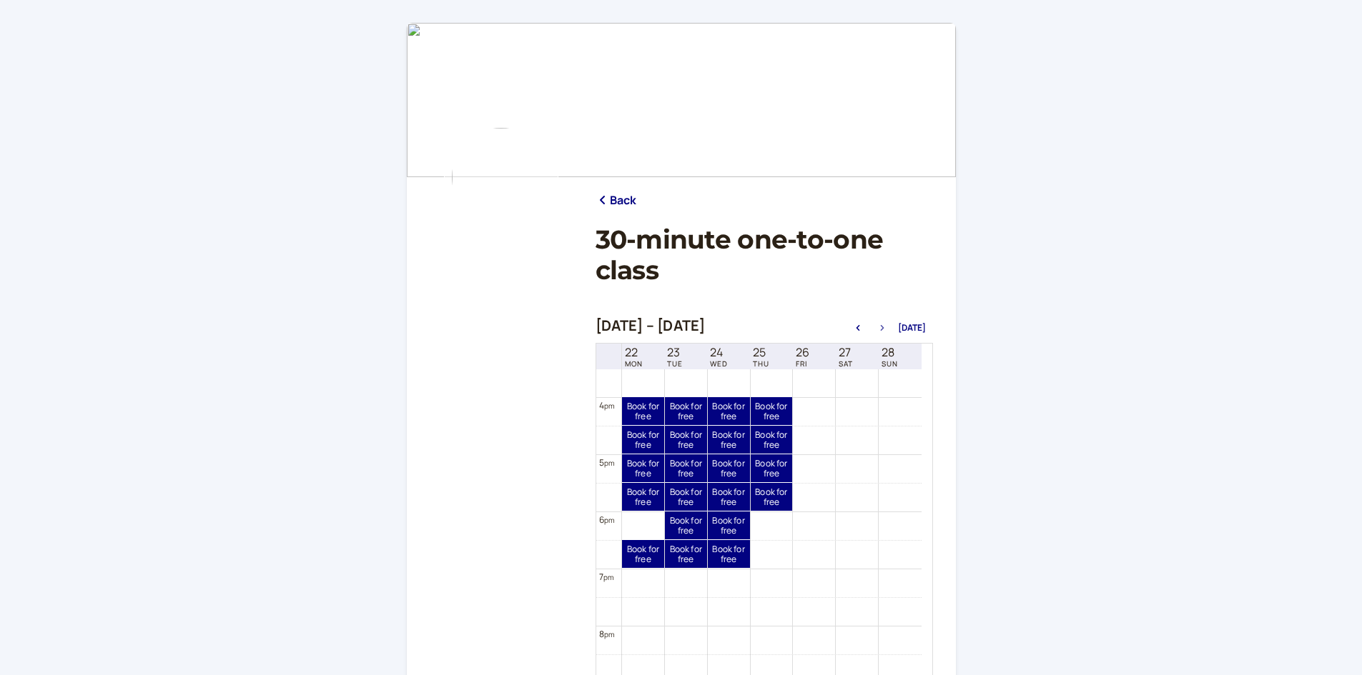
click at [883, 324] on button "button" at bounding box center [881, 328] width 17 height 10
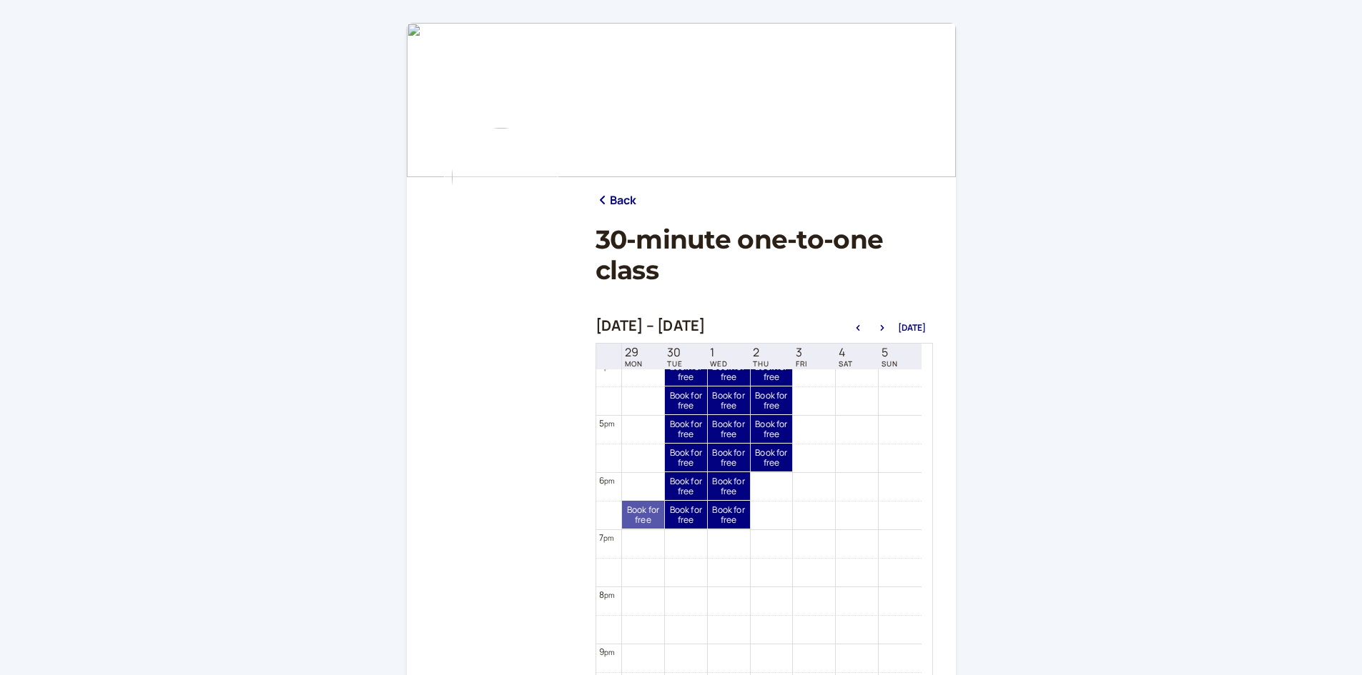
scroll to position [855, 0]
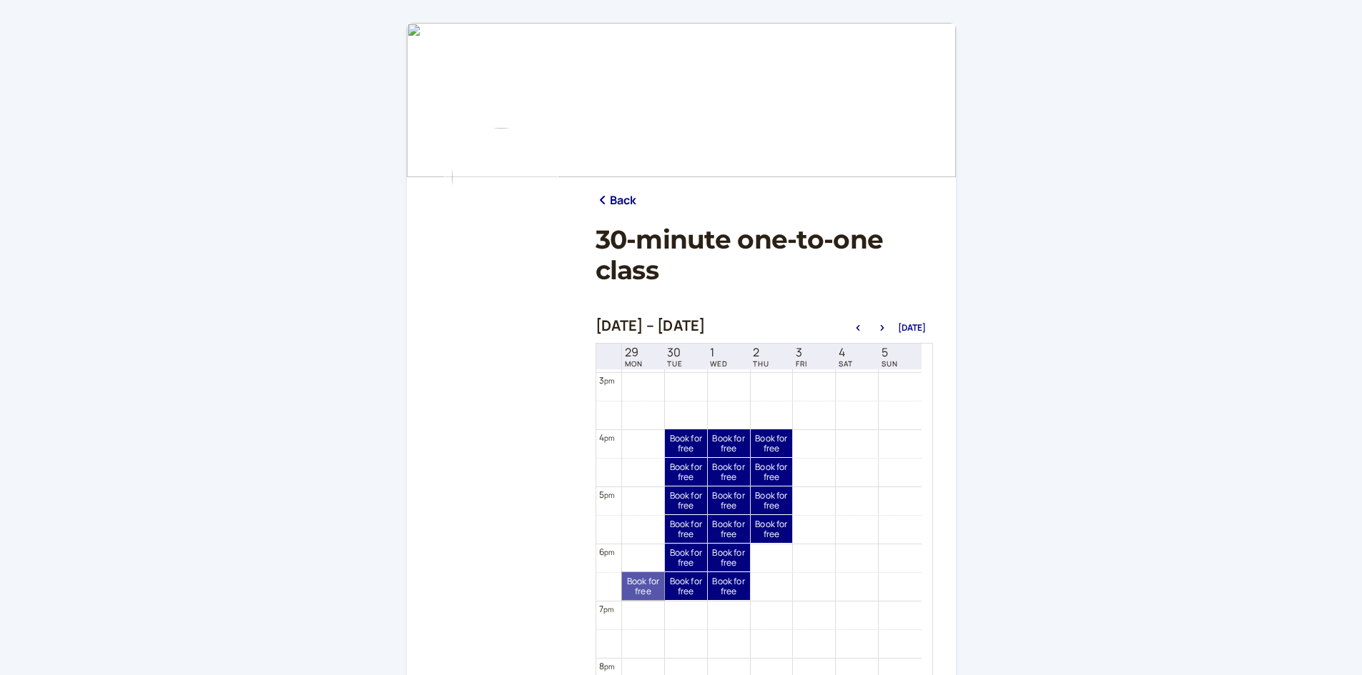
click at [638, 583] on link "Book for free free" at bounding box center [643, 586] width 42 height 28
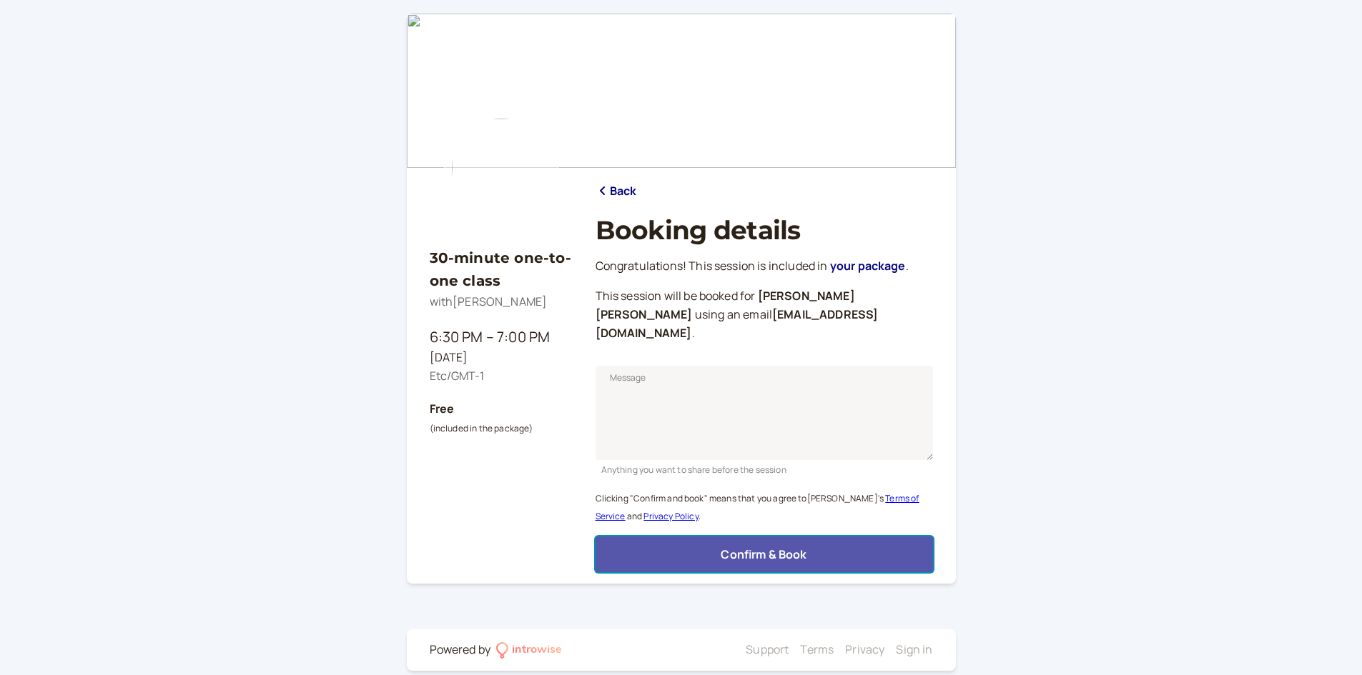
click at [703, 537] on button "Confirm & Book" at bounding box center [763, 555] width 337 height 36
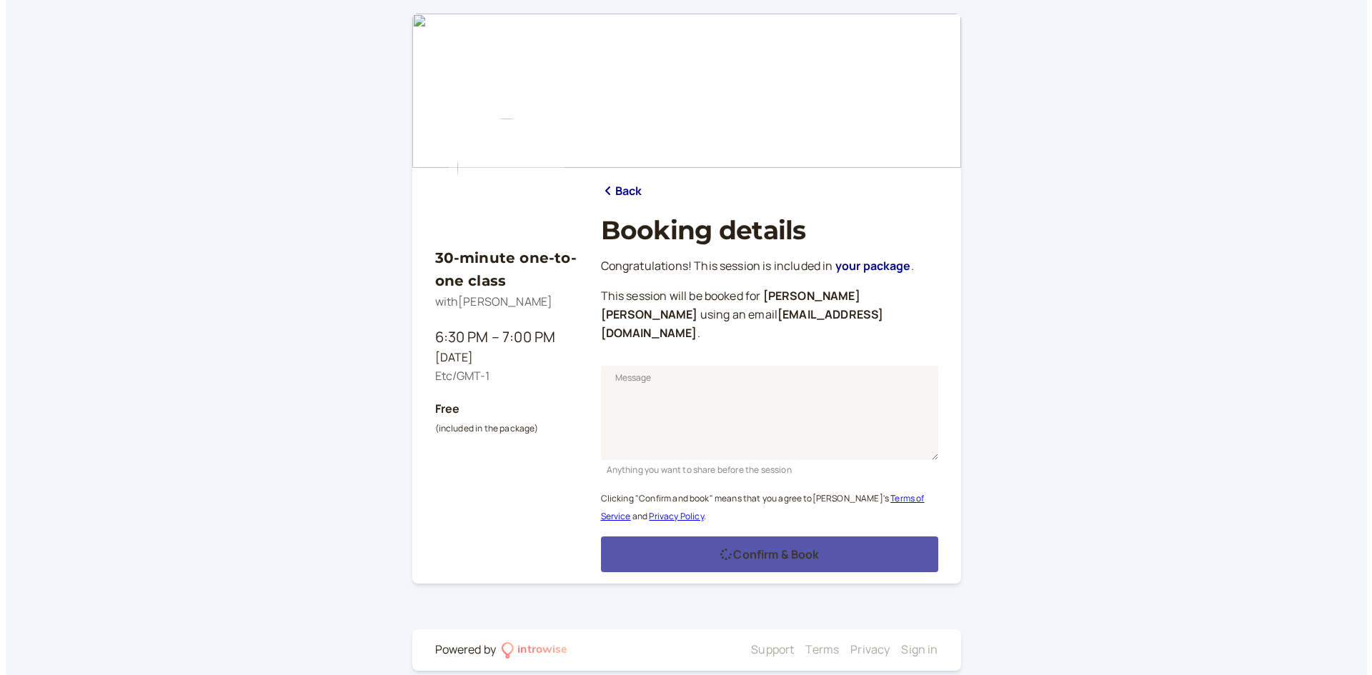
scroll to position [0, 0]
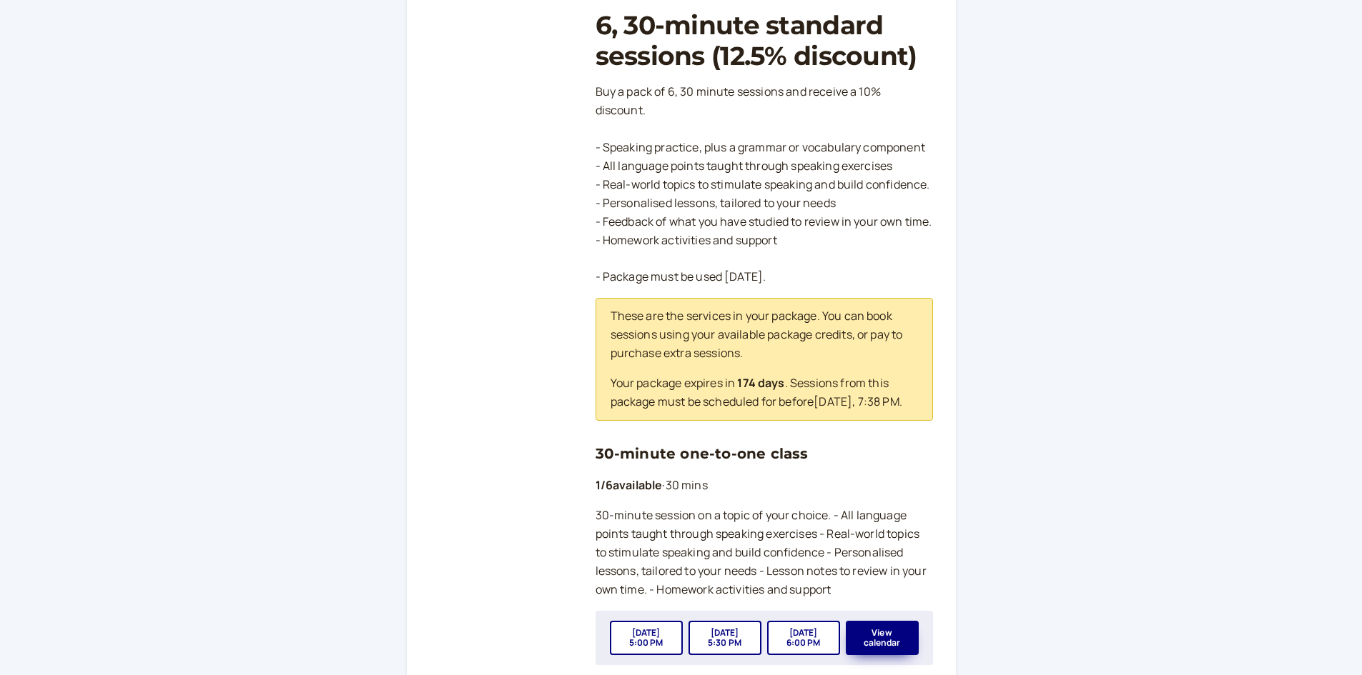
scroll to position [422, 0]
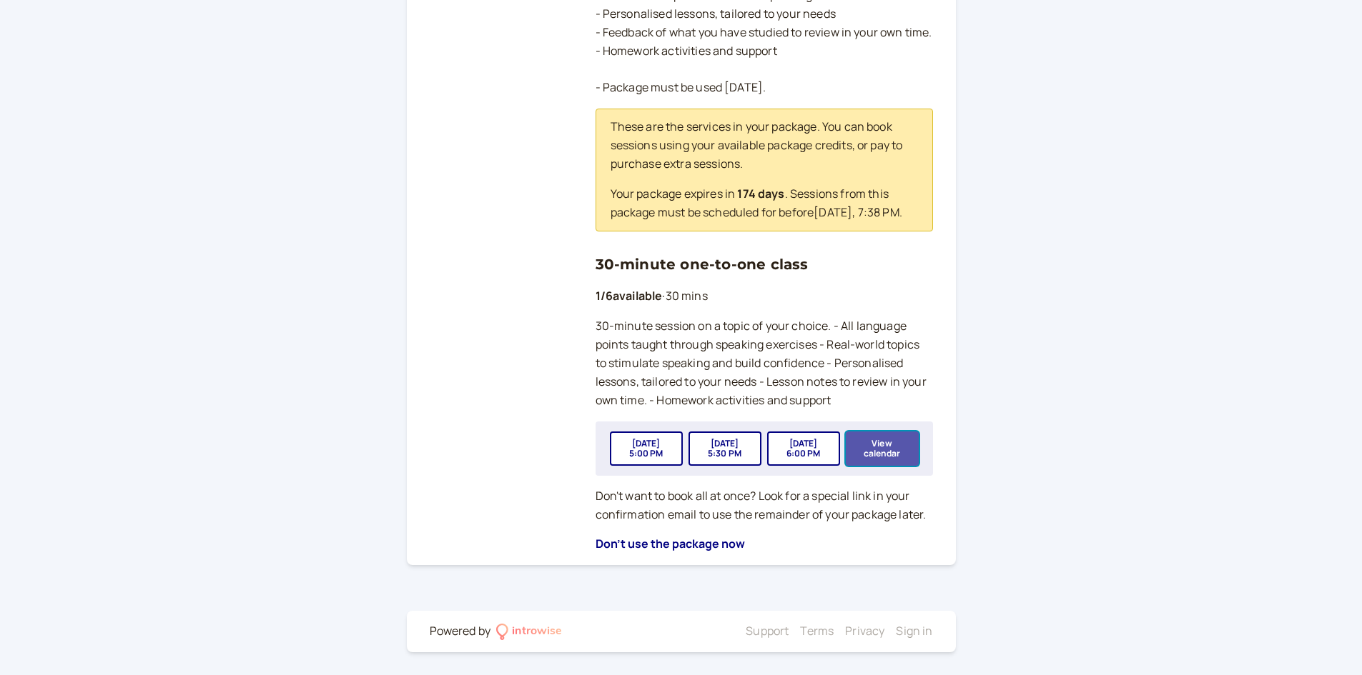
click at [891, 437] on button "View calendar" at bounding box center [882, 449] width 73 height 34
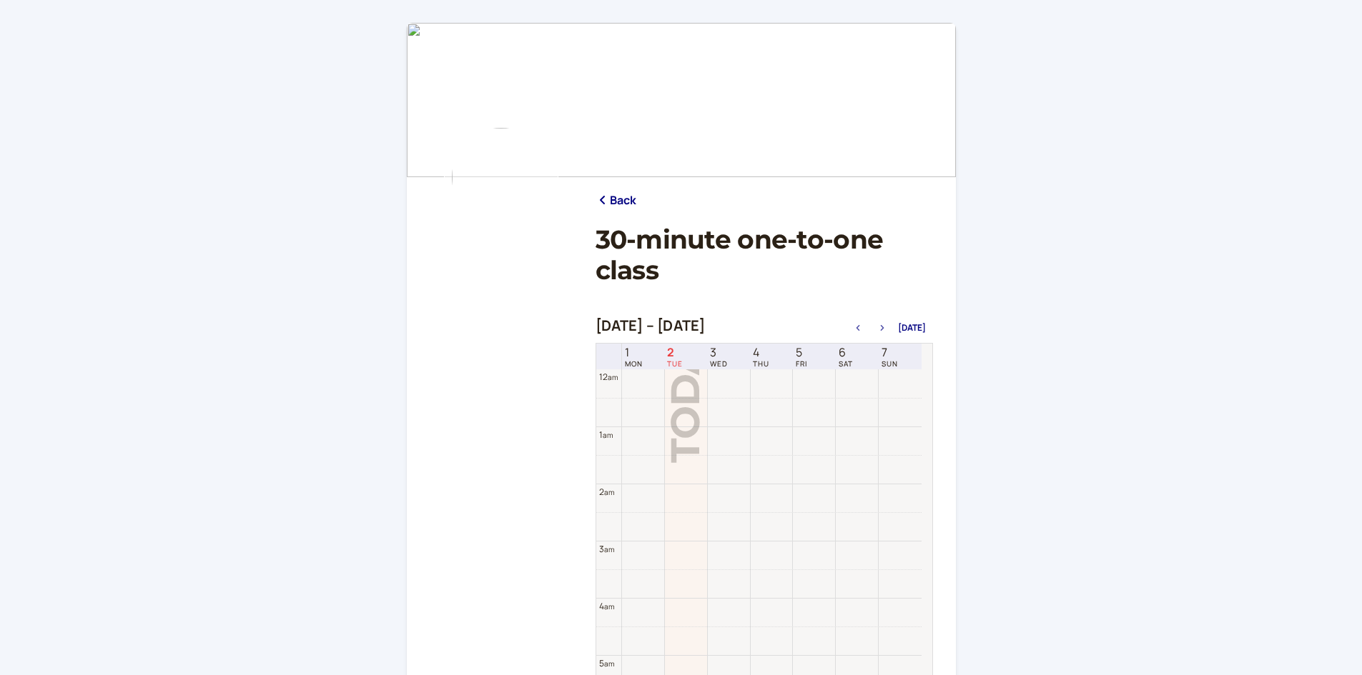
scroll to position [458, 0]
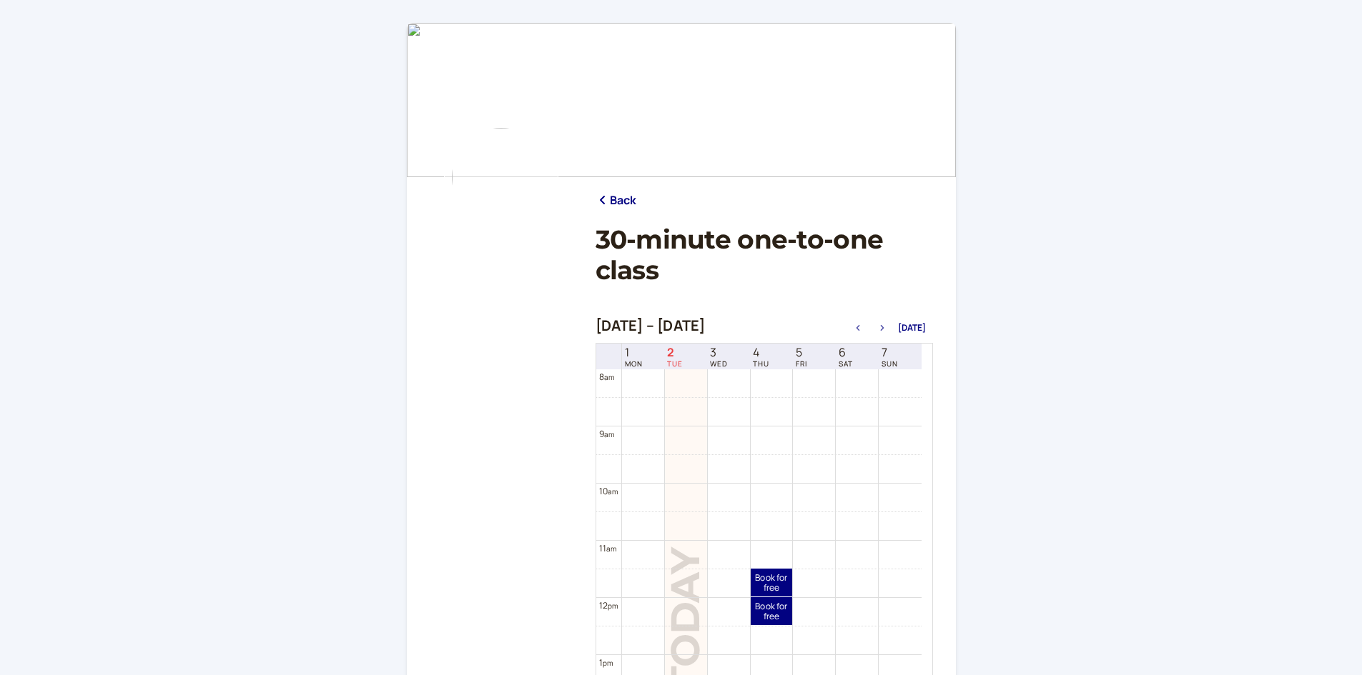
click at [883, 325] on icon "button" at bounding box center [881, 328] width 17 height 6
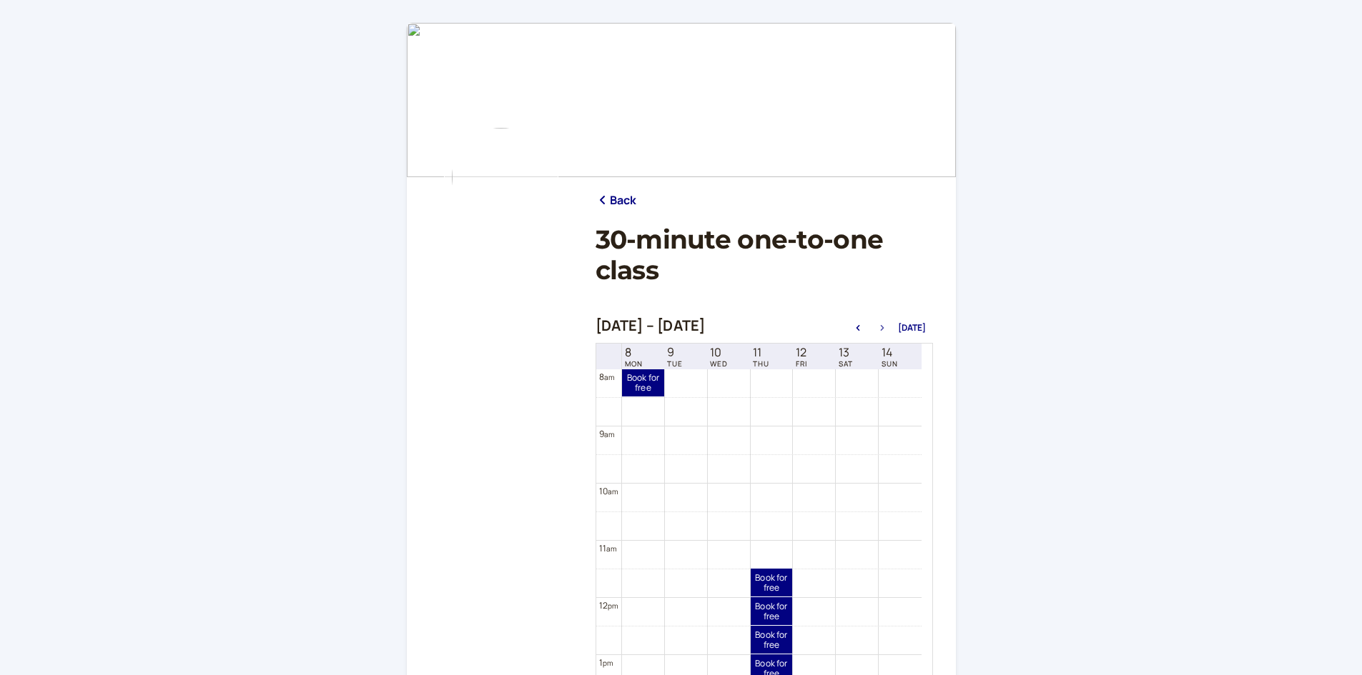
click at [883, 325] on icon "button" at bounding box center [881, 328] width 17 height 6
click at [866, 329] on icon "button" at bounding box center [857, 328] width 17 height 6
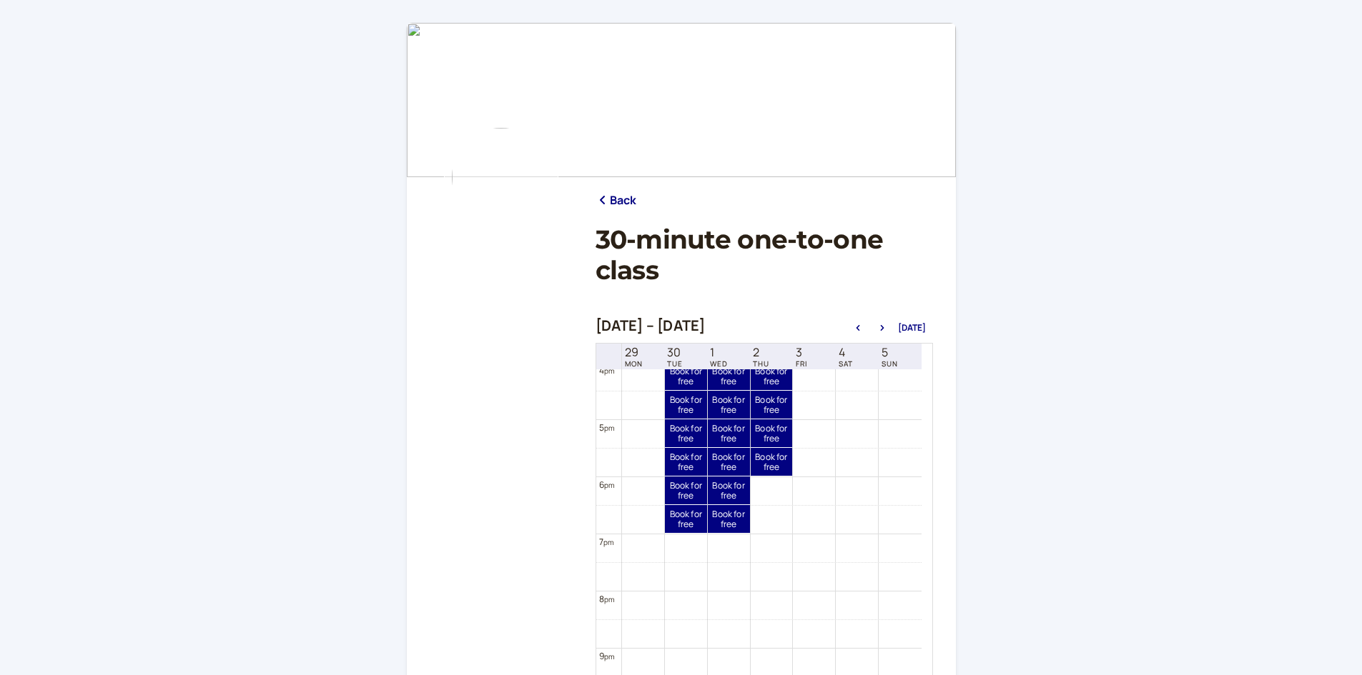
scroll to position [926, 0]
click at [887, 330] on icon "button" at bounding box center [881, 328] width 17 height 6
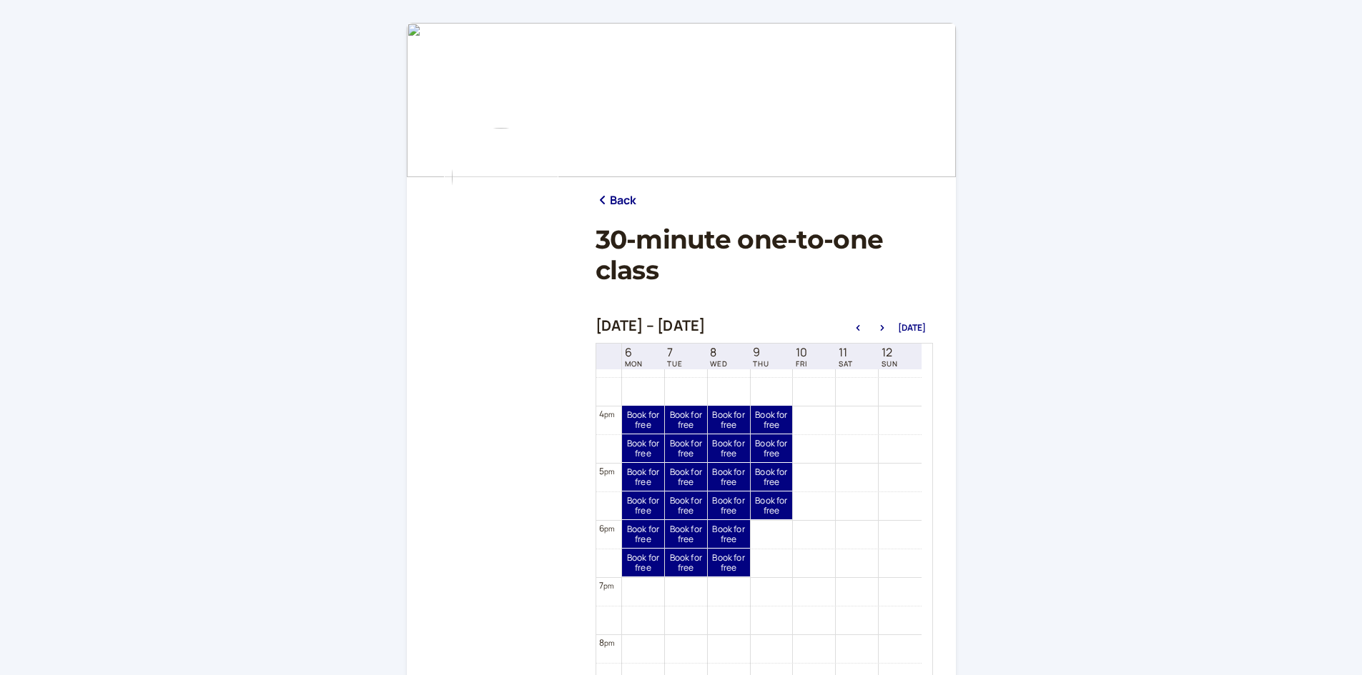
scroll to position [887, 0]
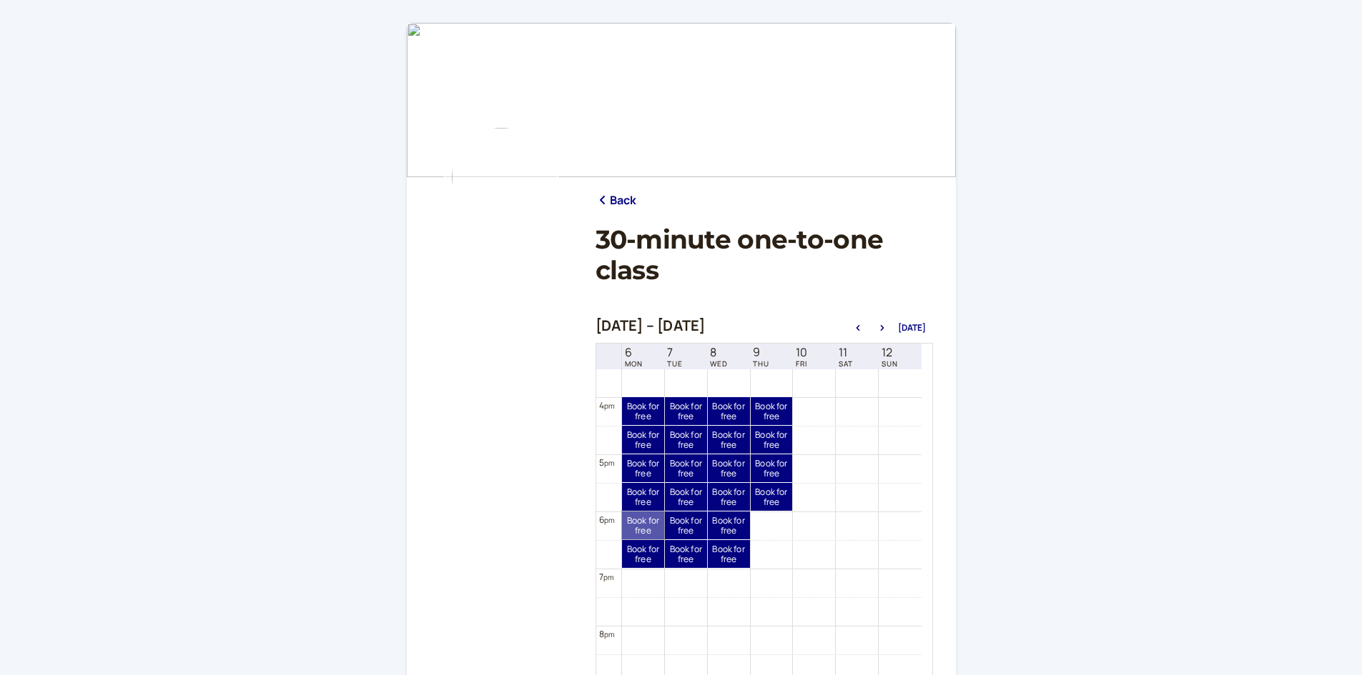
click at [645, 520] on link "Book for free free" at bounding box center [643, 526] width 42 height 28
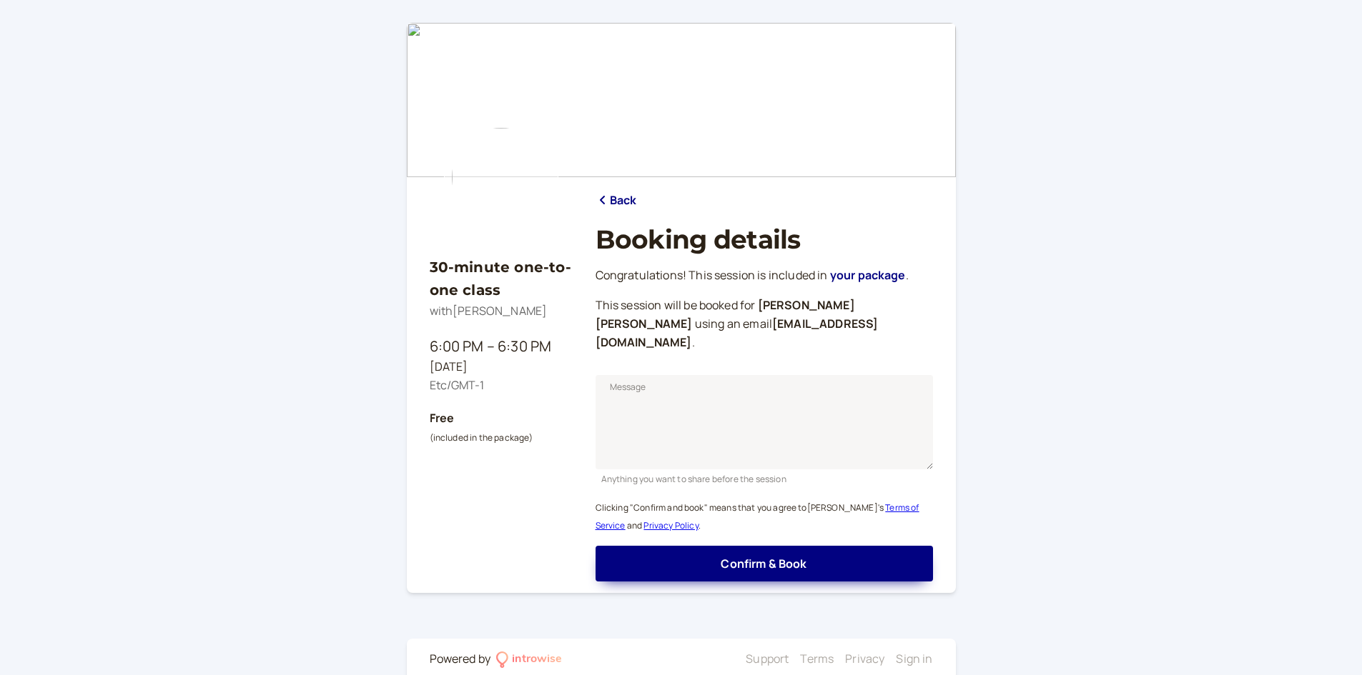
scroll to position [9, 0]
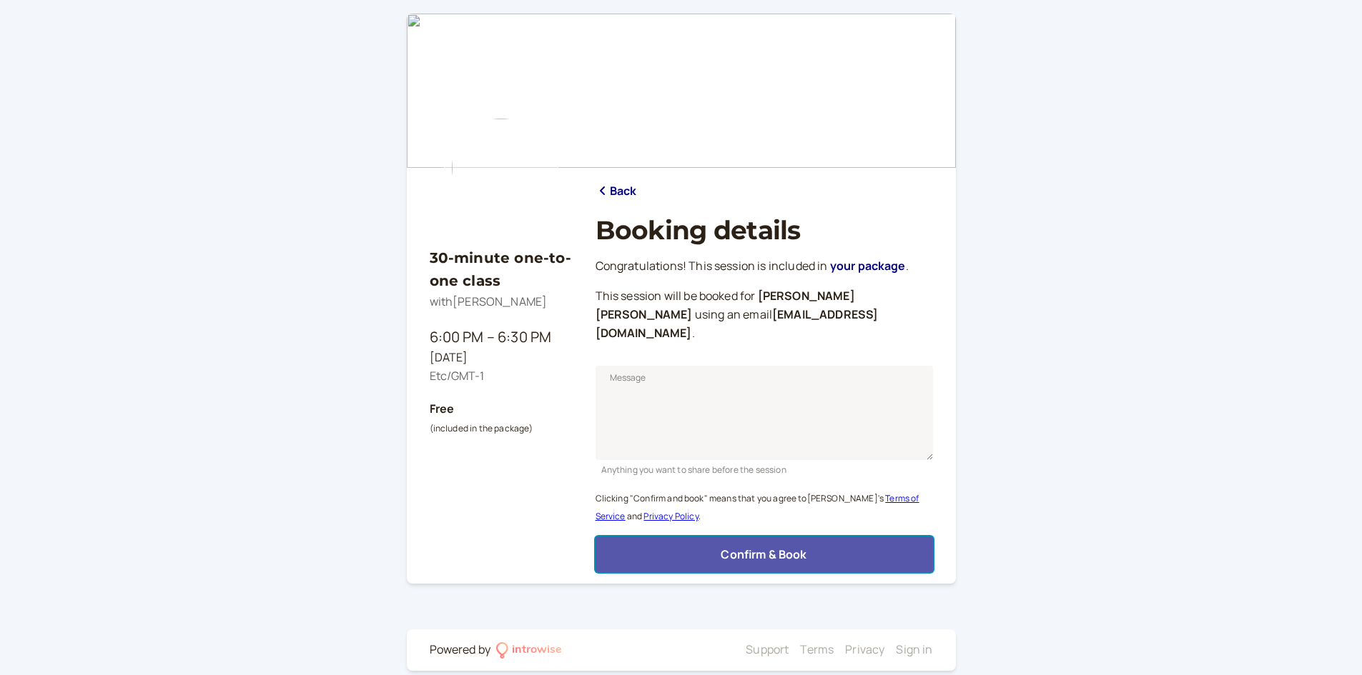
click at [648, 537] on button "Confirm & Book" at bounding box center [763, 555] width 337 height 36
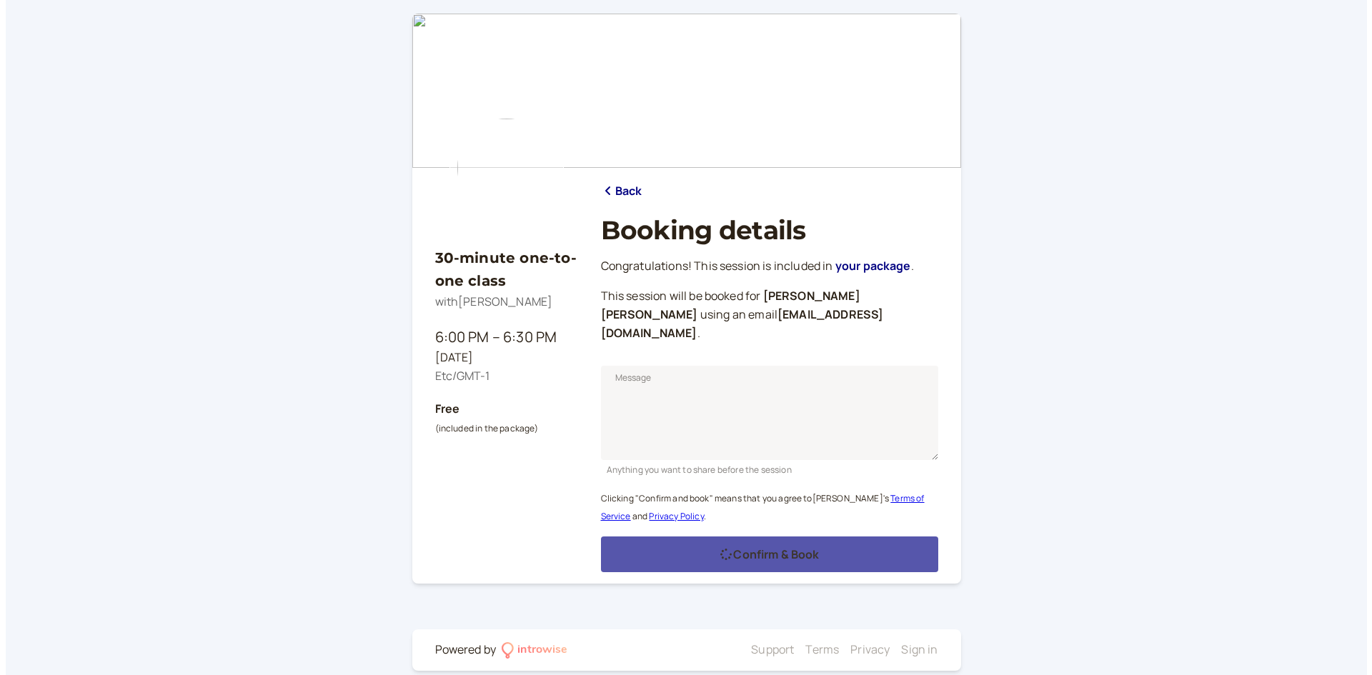
scroll to position [0, 0]
